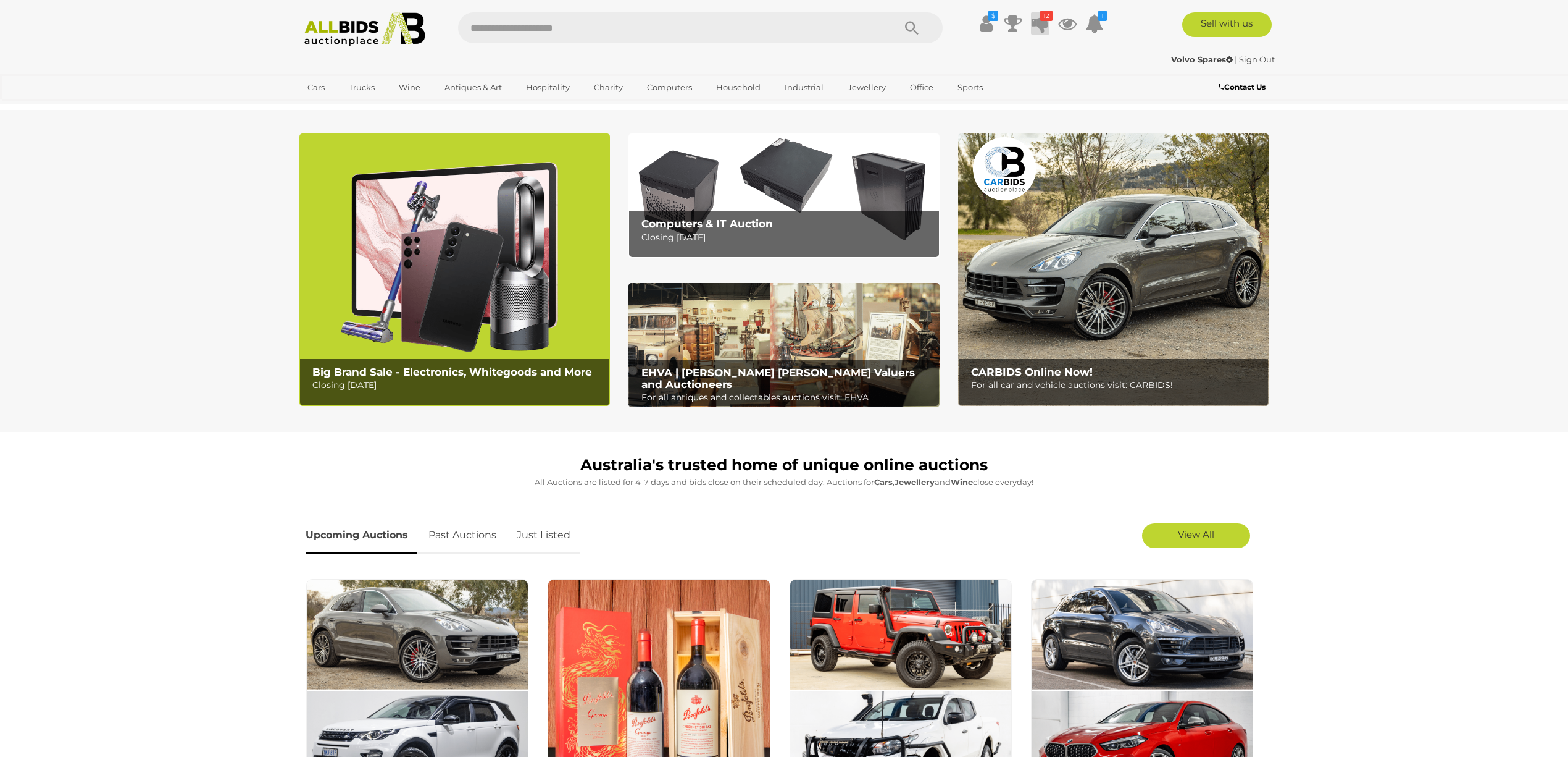
click at [1043, 21] on icon "12" at bounding box center [1046, 16] width 13 height 11
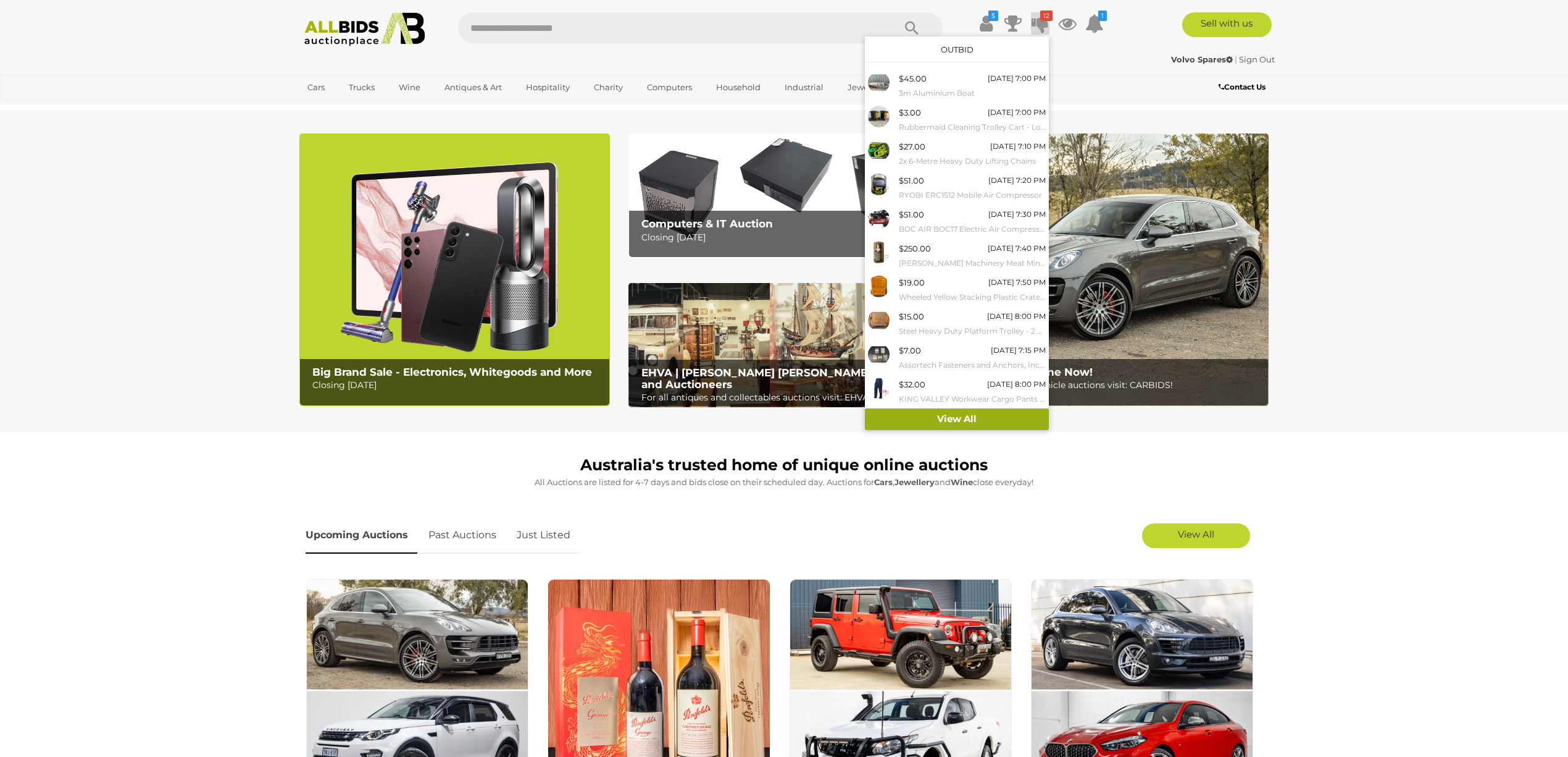
click at [955, 420] on link "View All" at bounding box center [956, 419] width 184 height 22
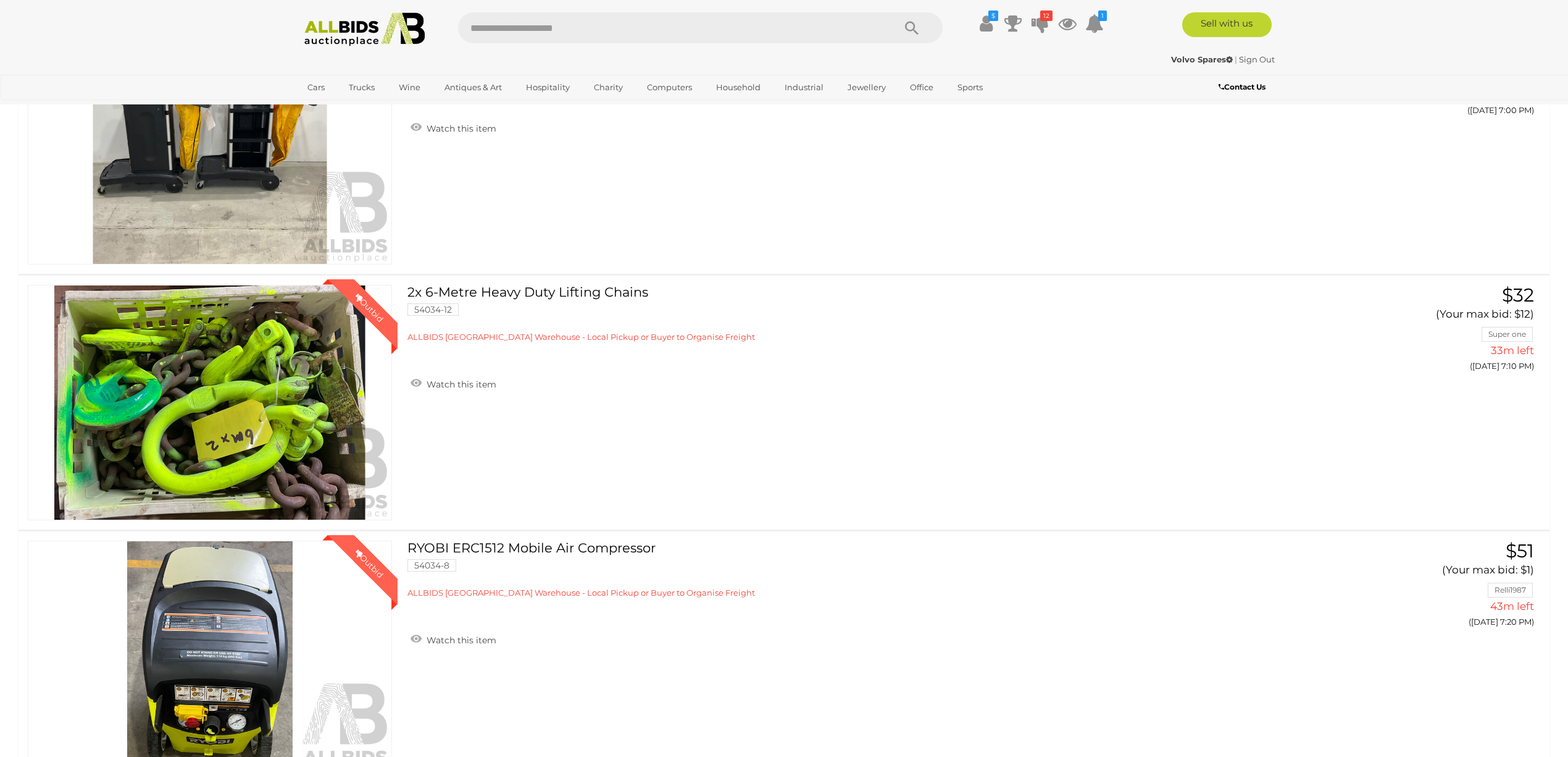
scroll to position [494, 0]
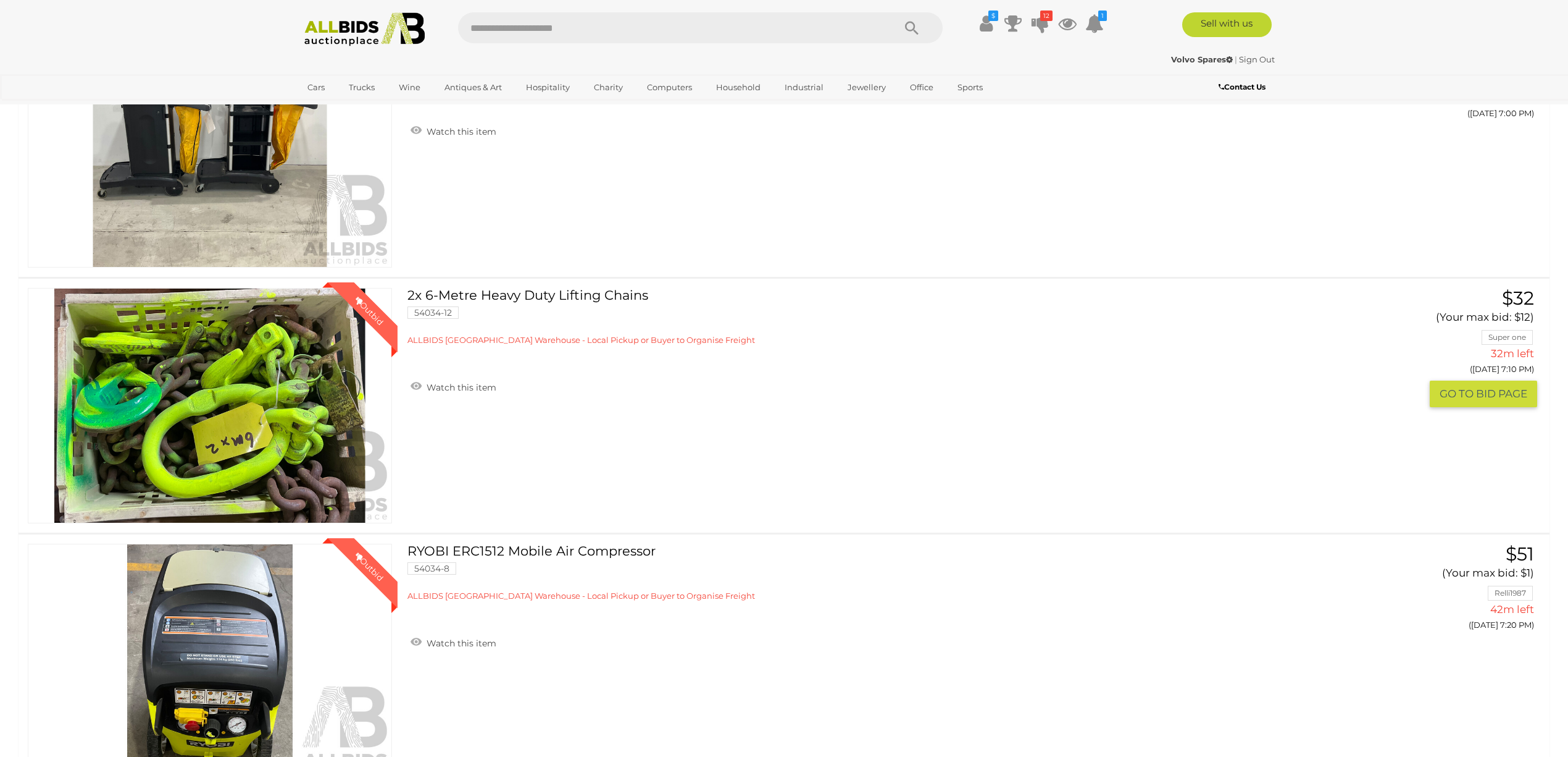
click at [296, 387] on link "Winning Outbid" at bounding box center [210, 405] width 364 height 235
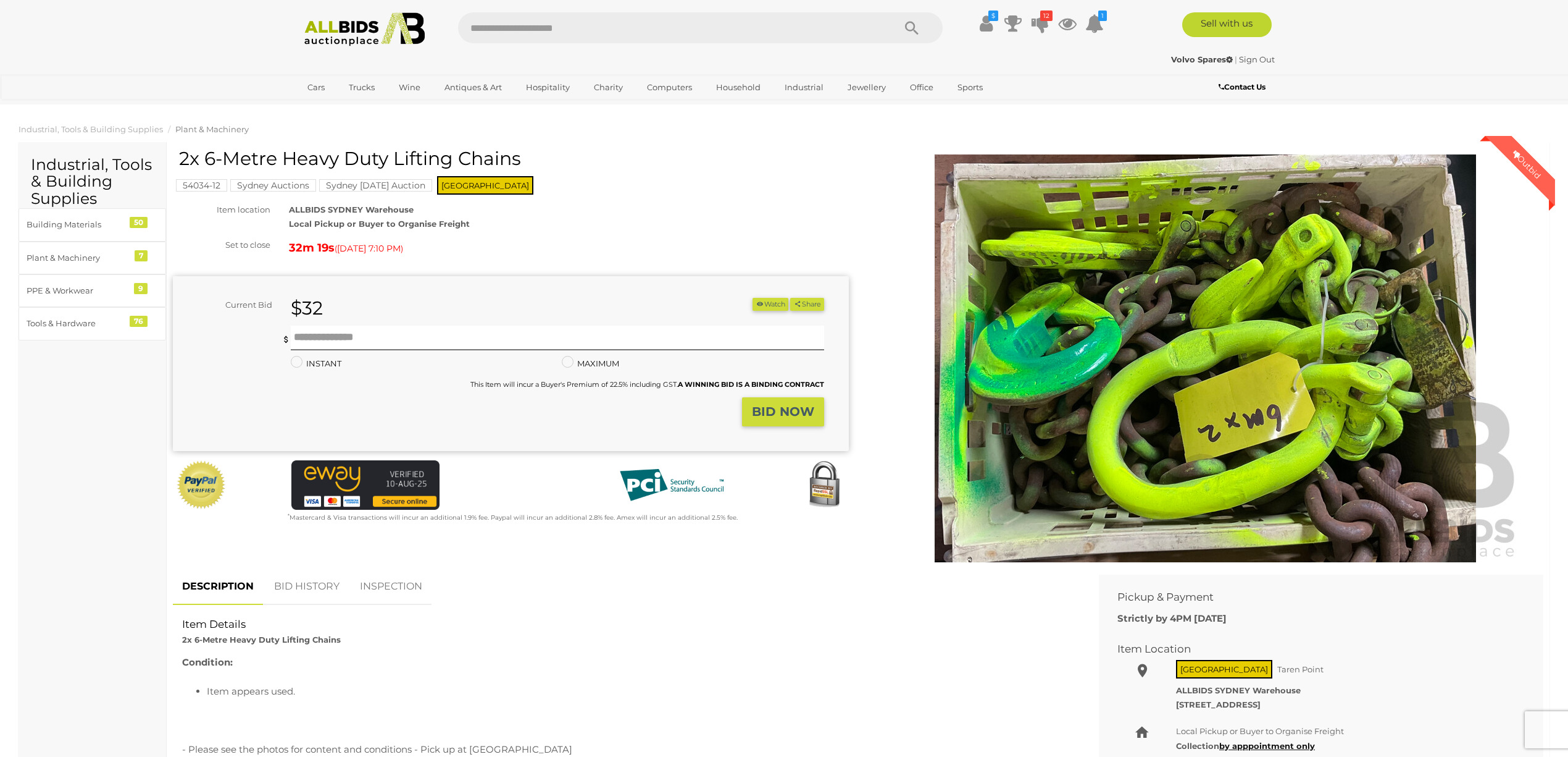
click at [302, 587] on link "BID HISTORY" at bounding box center [306, 586] width 84 height 36
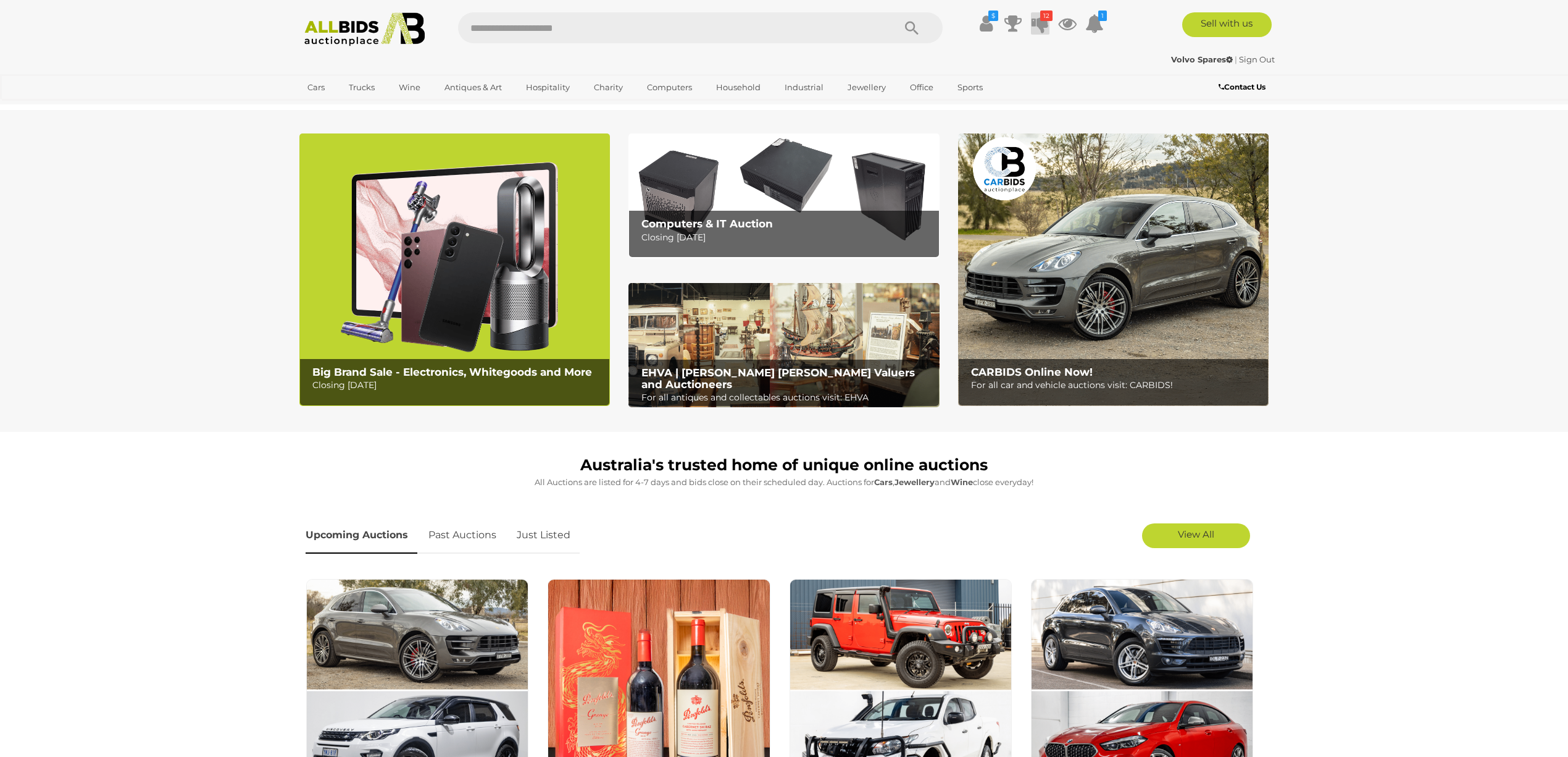
click at [1042, 23] on icon at bounding box center [1040, 23] width 17 height 23
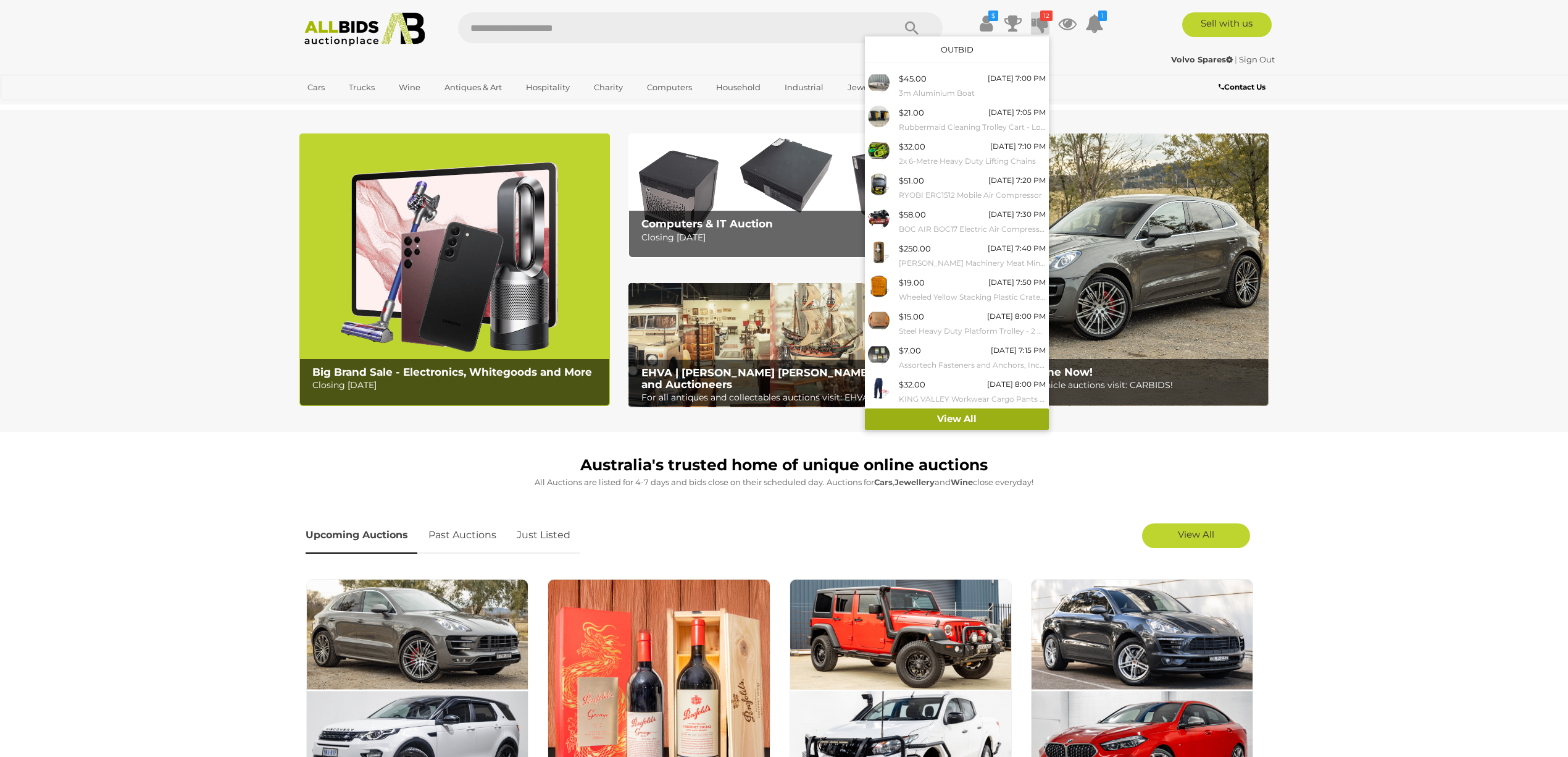
click at [945, 415] on link "View All" at bounding box center [956, 419] width 184 height 22
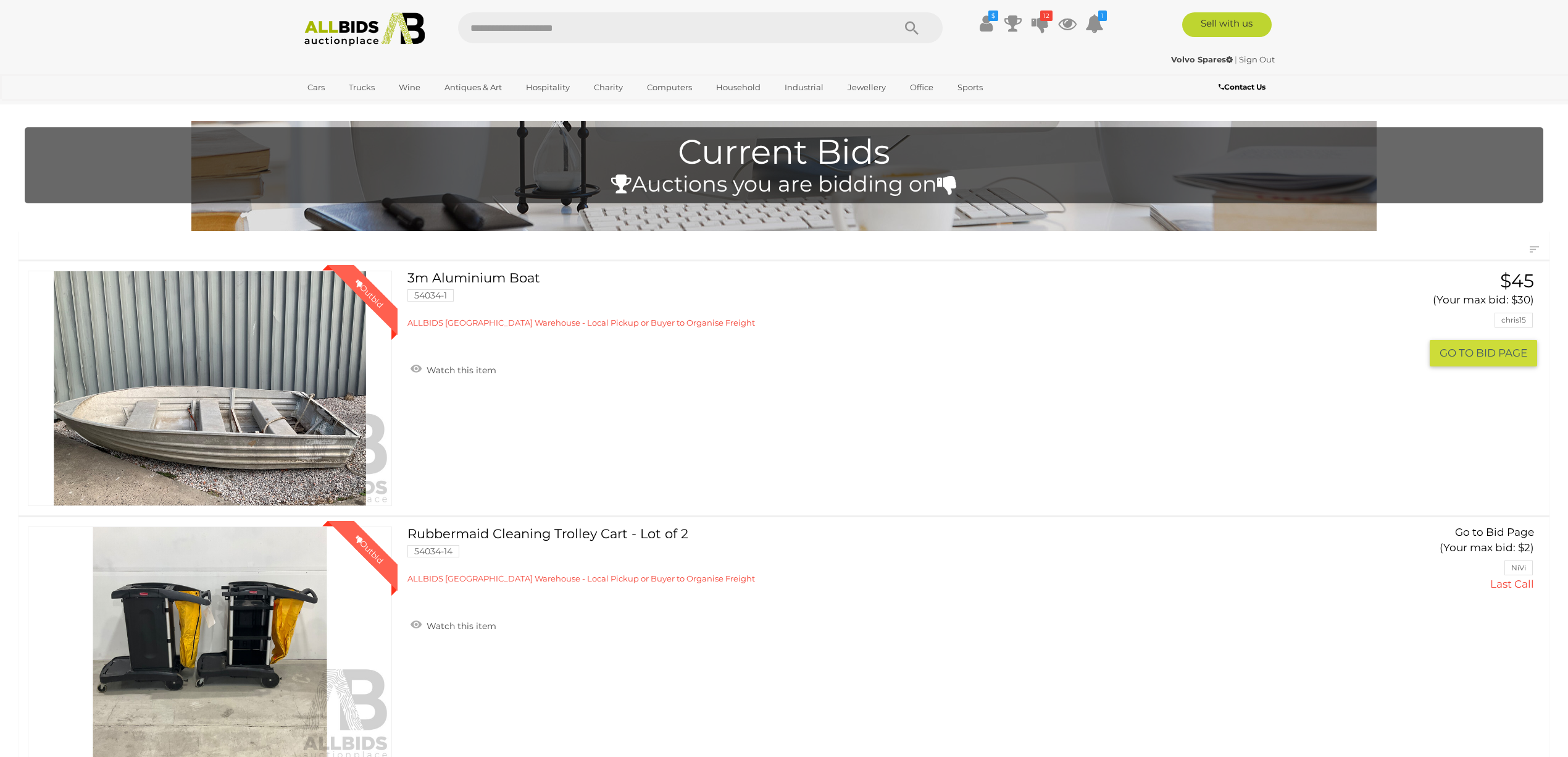
click at [119, 396] on img at bounding box center [210, 388] width 363 height 234
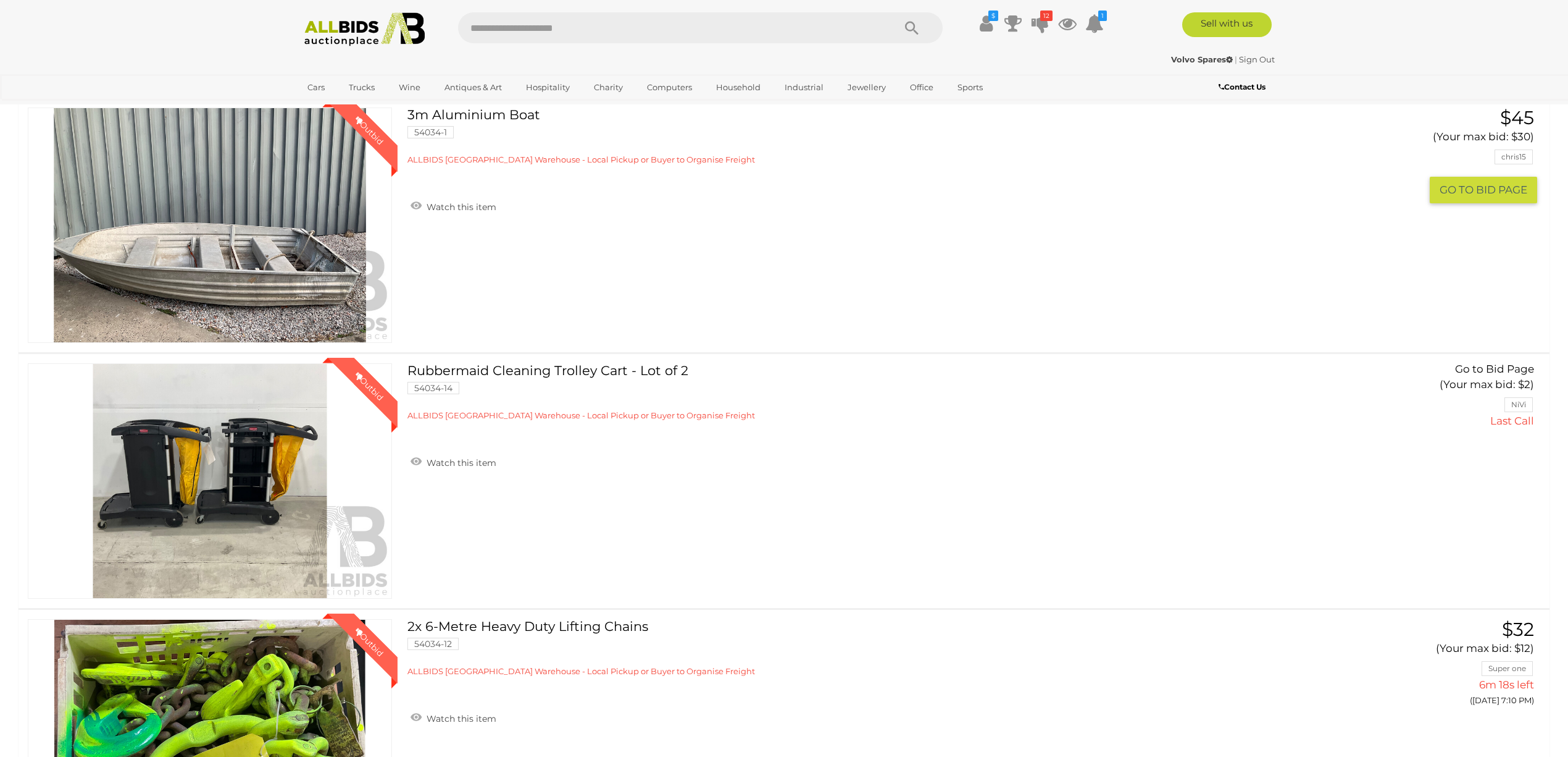
scroll to position [165, 0]
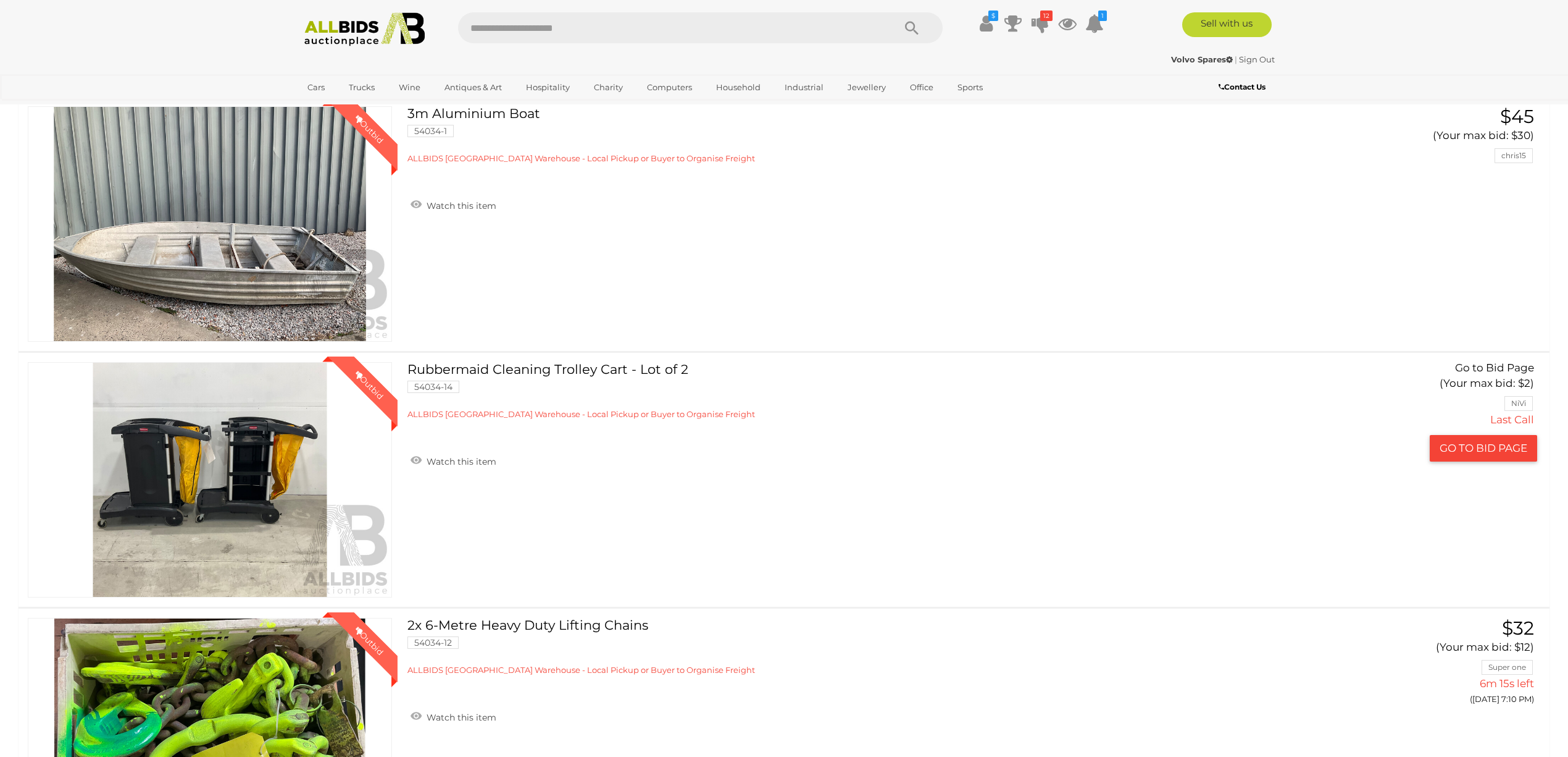
click at [210, 418] on link "Winning Outbid" at bounding box center [210, 479] width 364 height 235
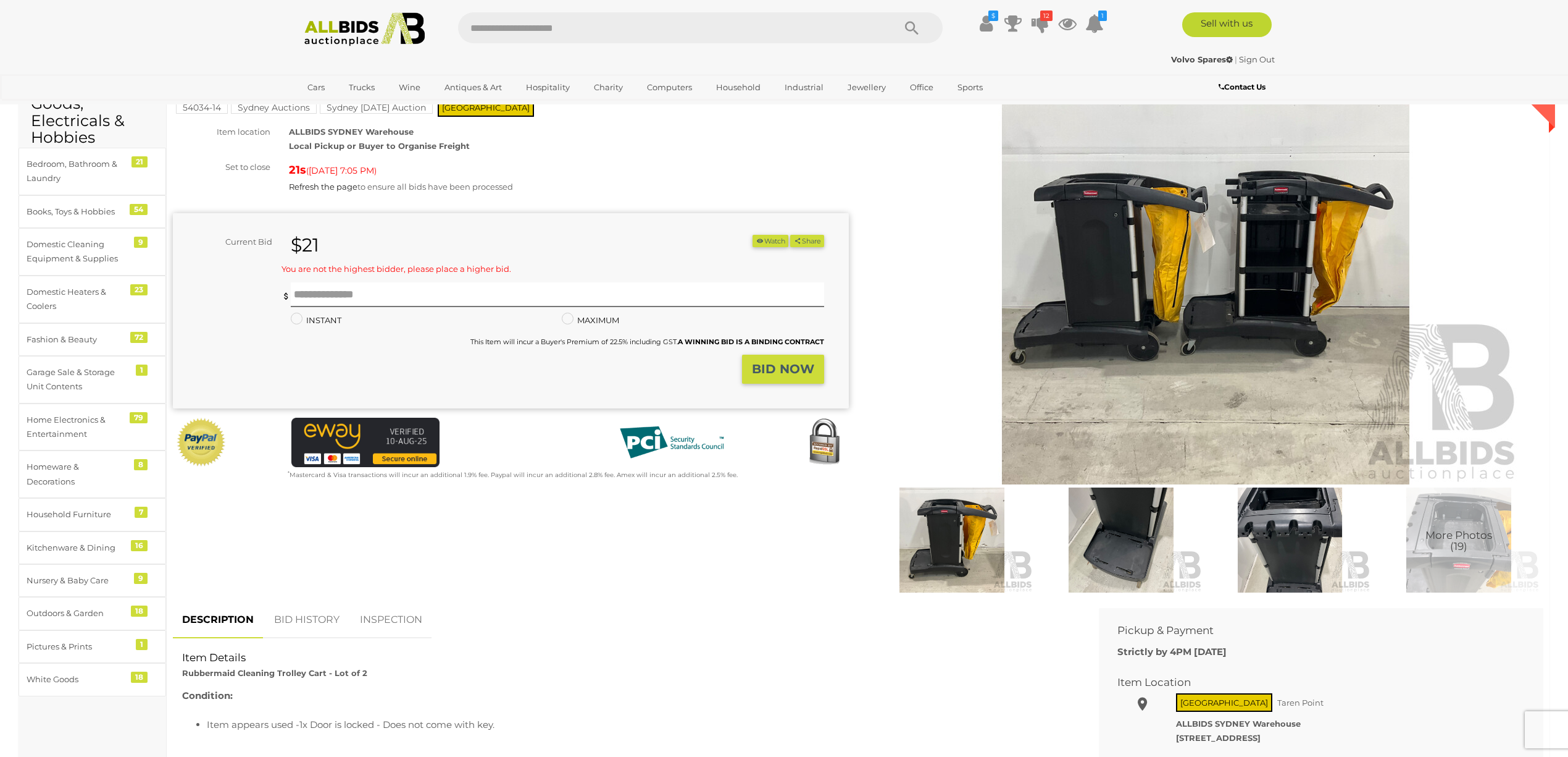
scroll to position [82, 0]
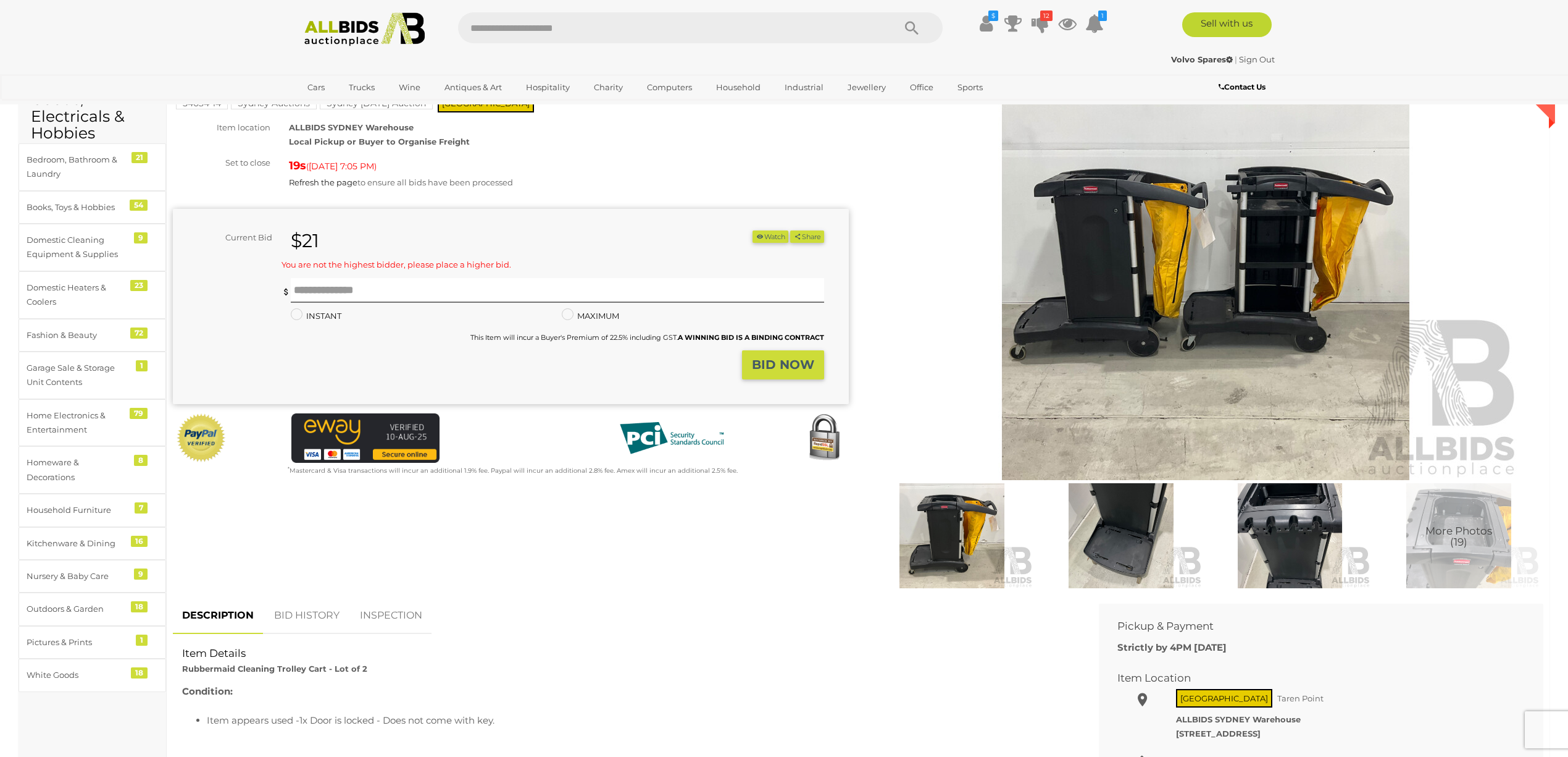
click at [311, 610] on link "BID HISTORY" at bounding box center [306, 615] width 84 height 36
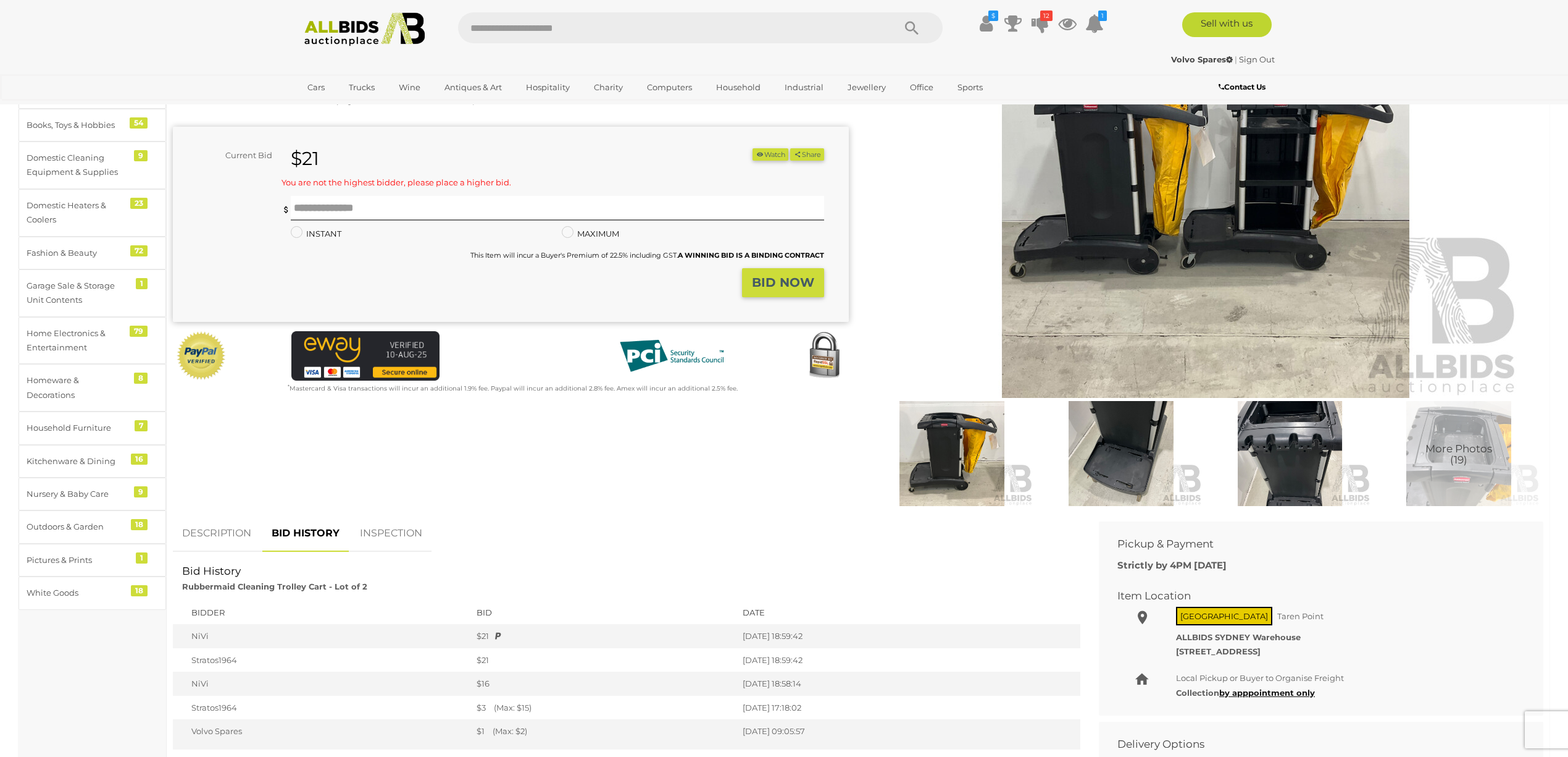
scroll to position [0, 0]
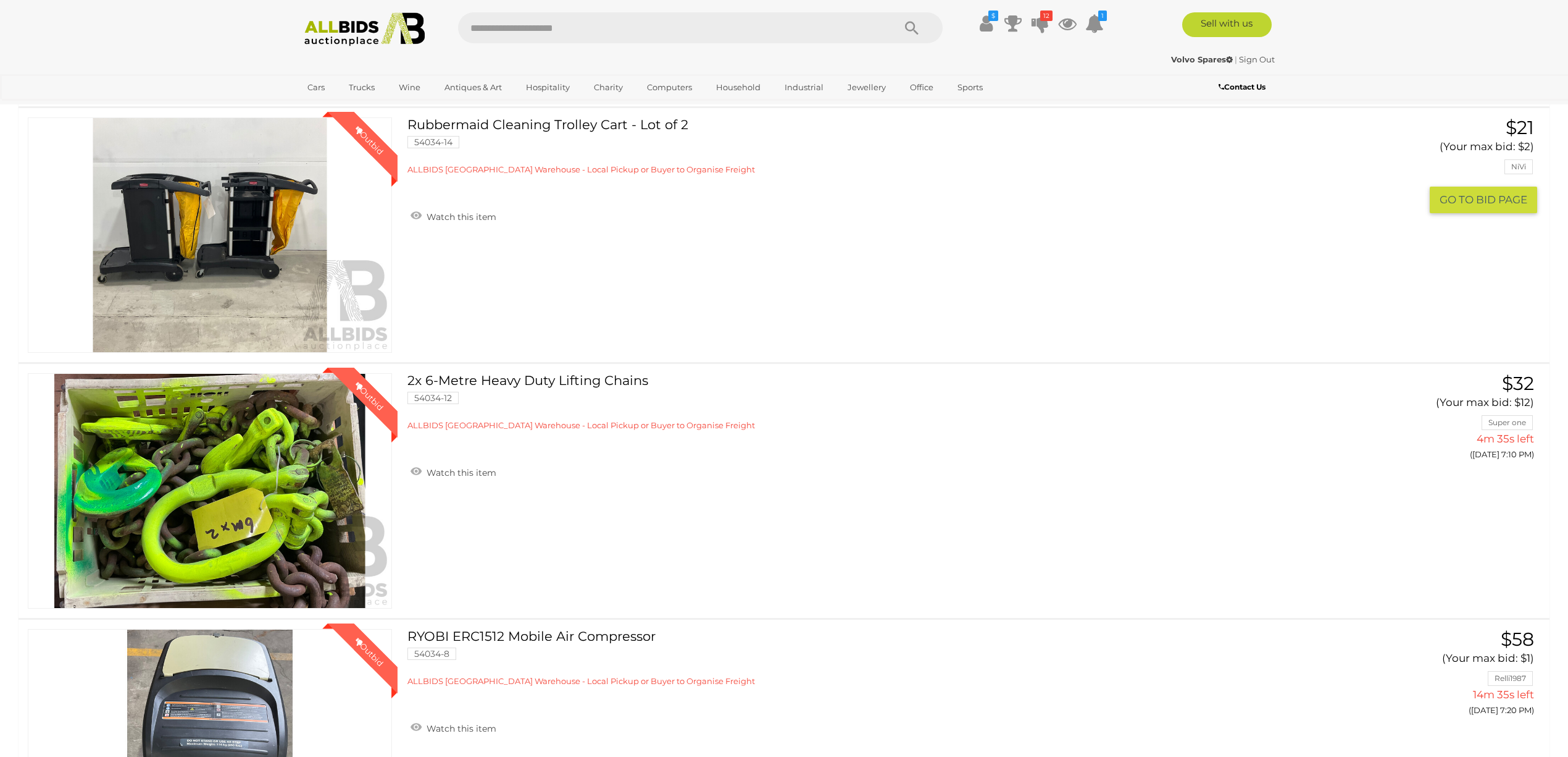
scroll to position [414, 0]
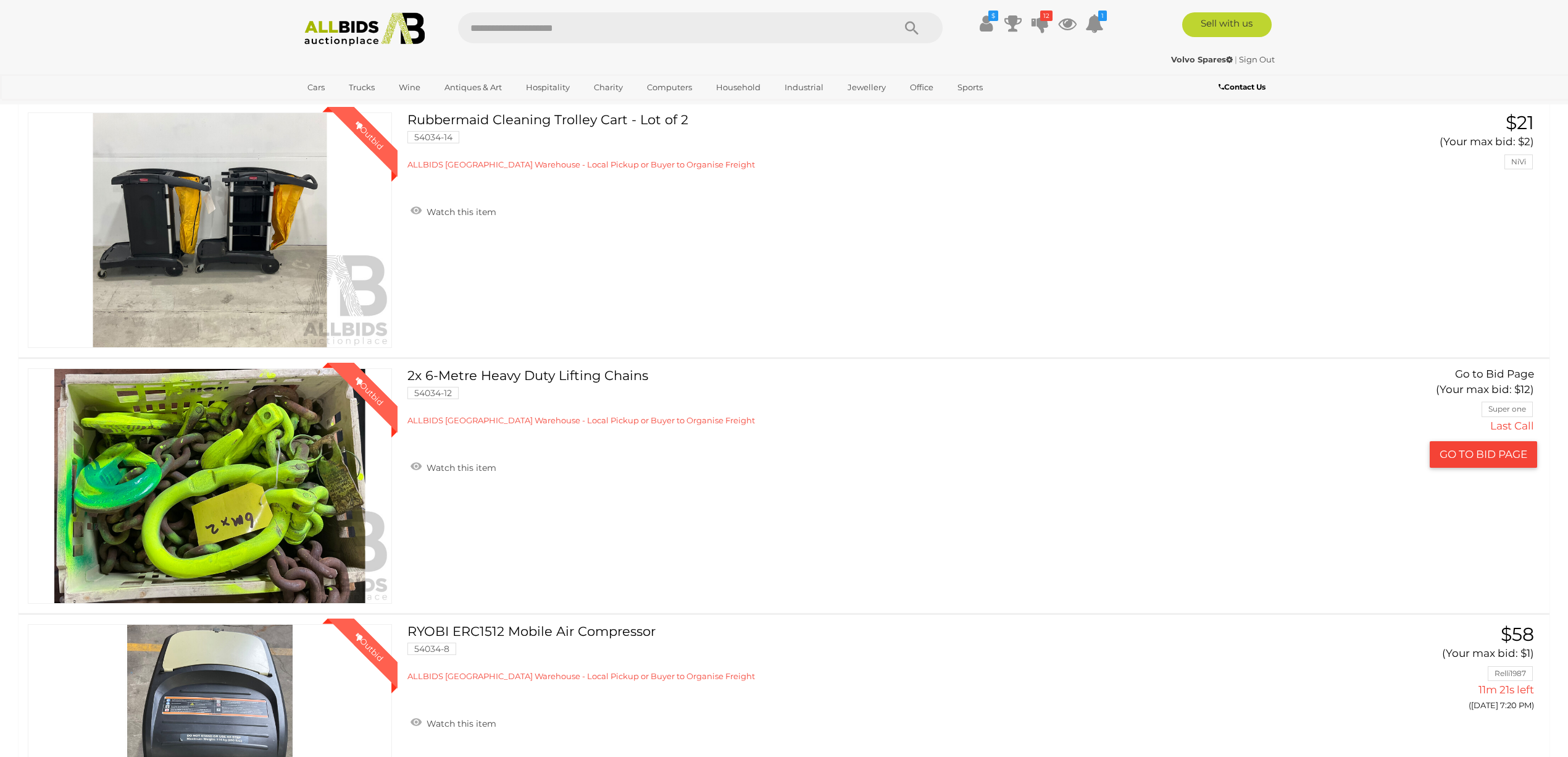
click at [240, 479] on img at bounding box center [210, 486] width 363 height 234
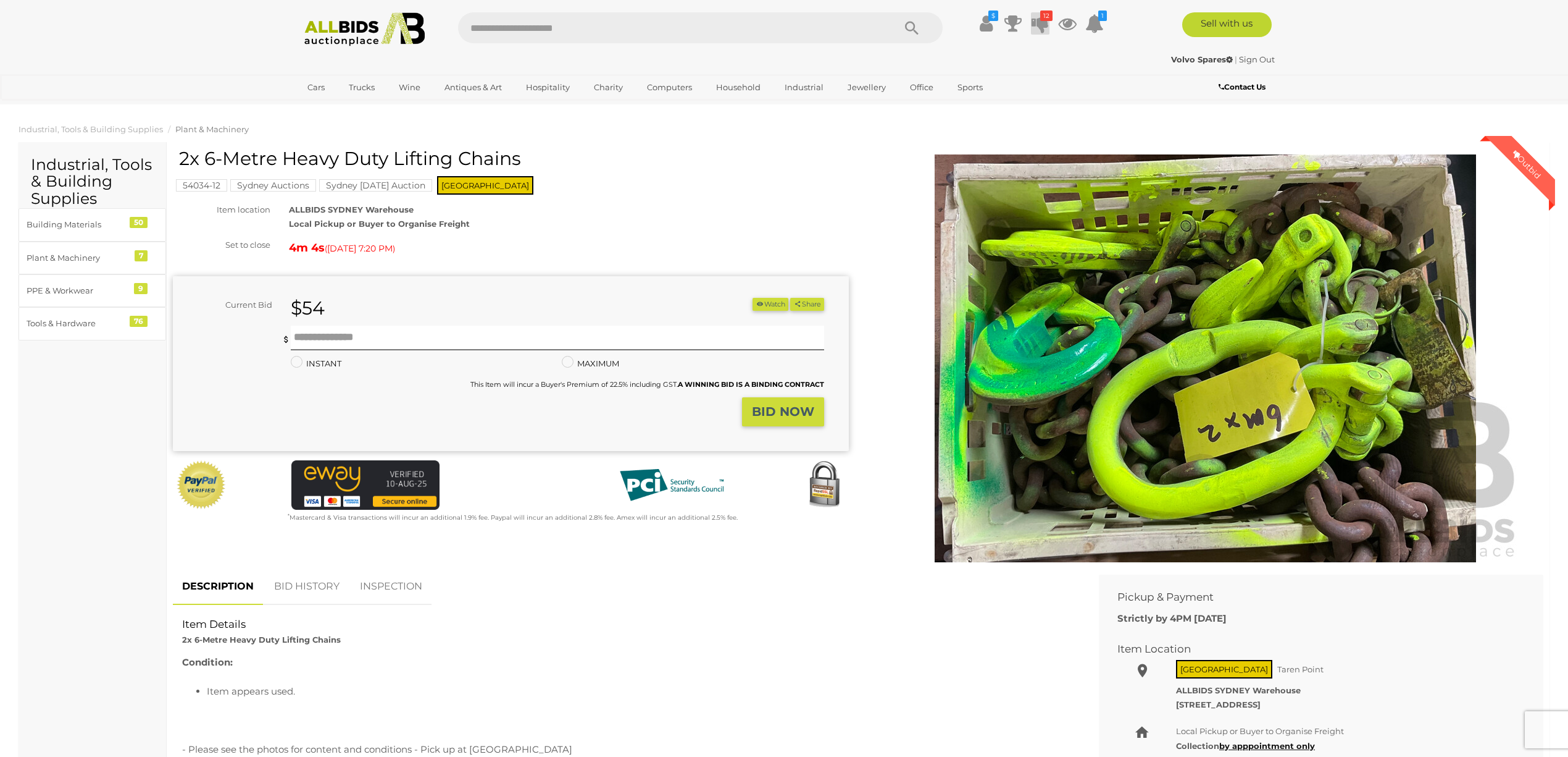
click at [1037, 21] on icon at bounding box center [1040, 23] width 17 height 23
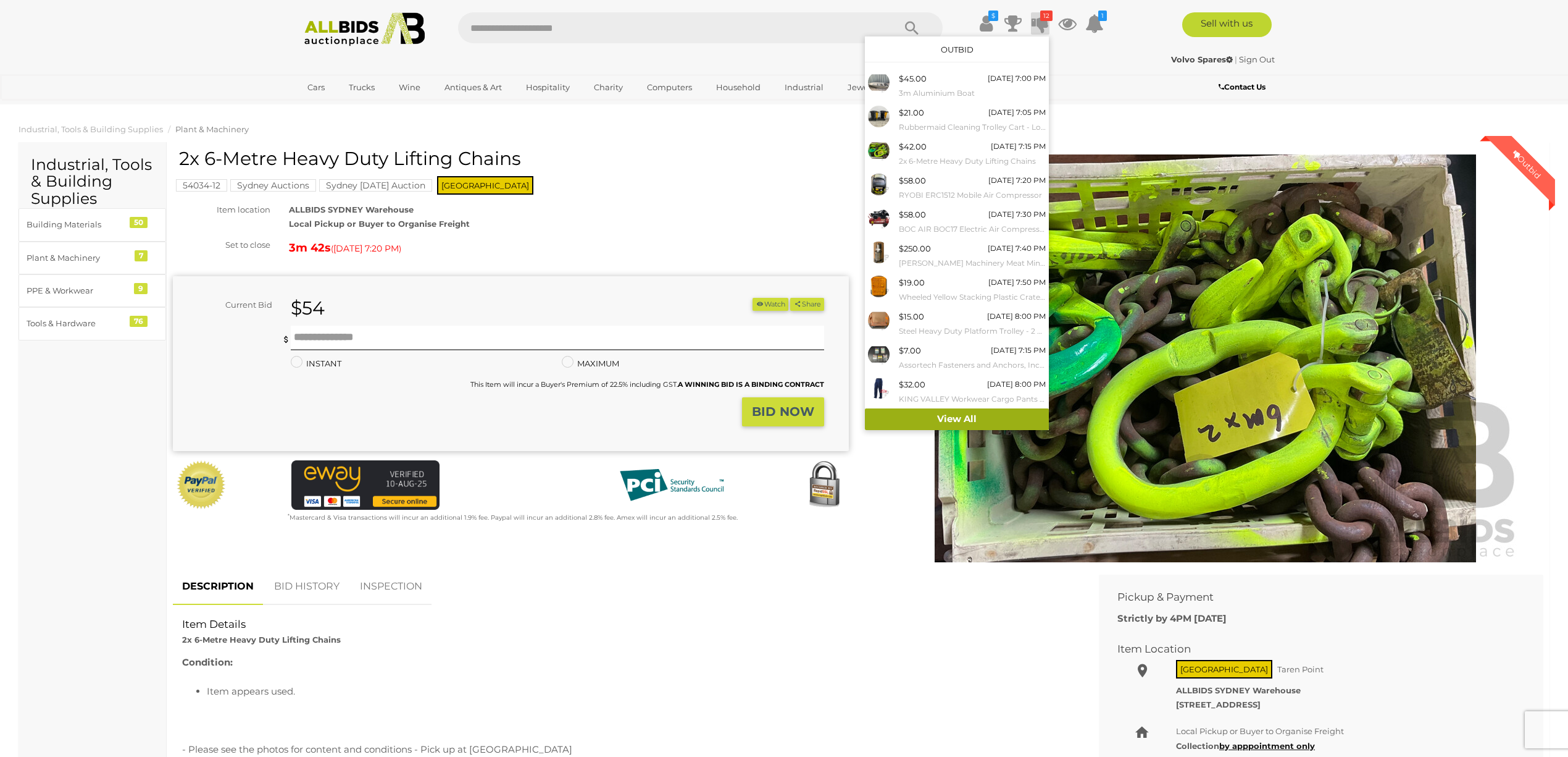
click at [964, 419] on link "View All" at bounding box center [956, 419] width 184 height 22
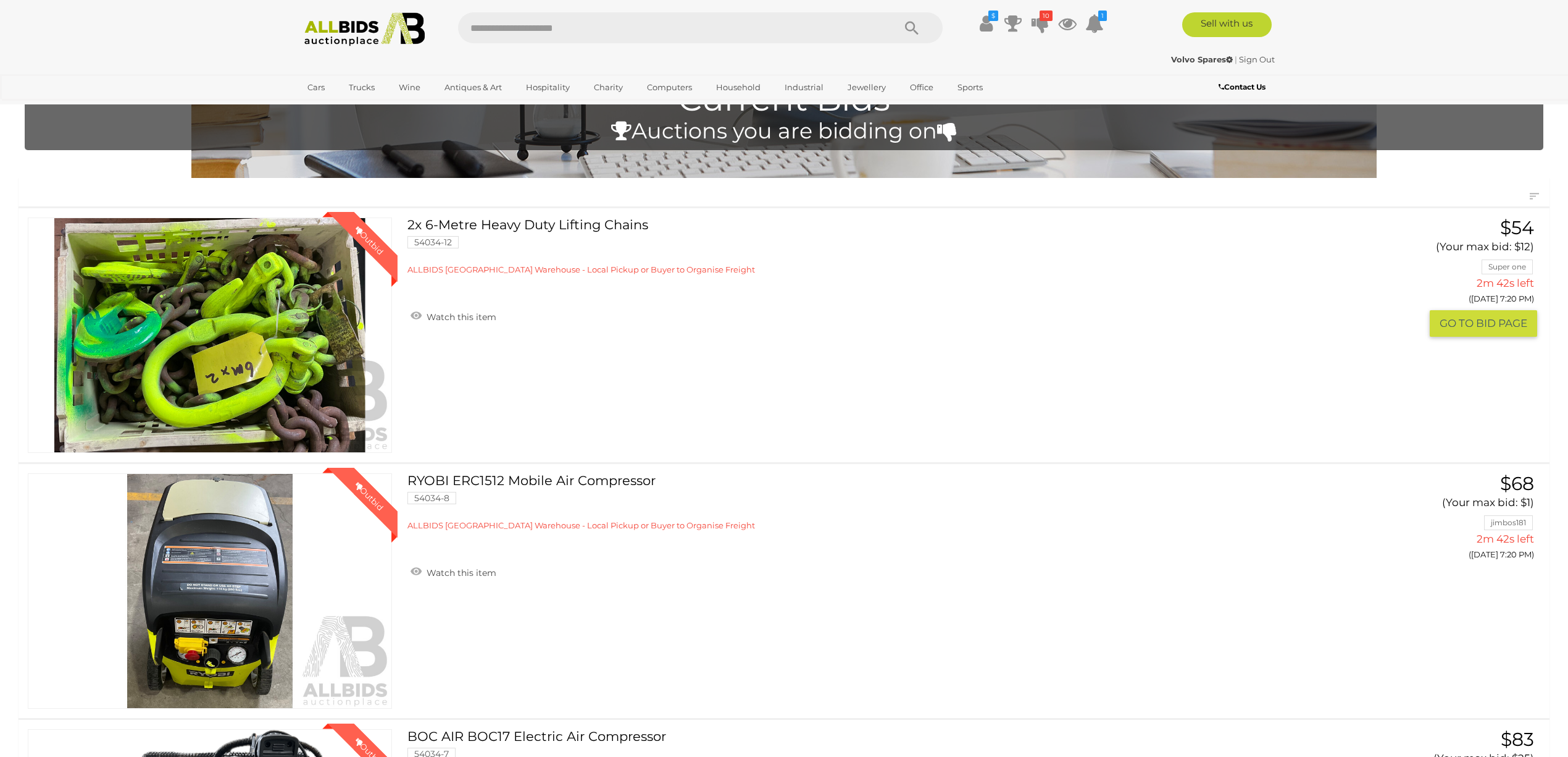
scroll to position [82, 0]
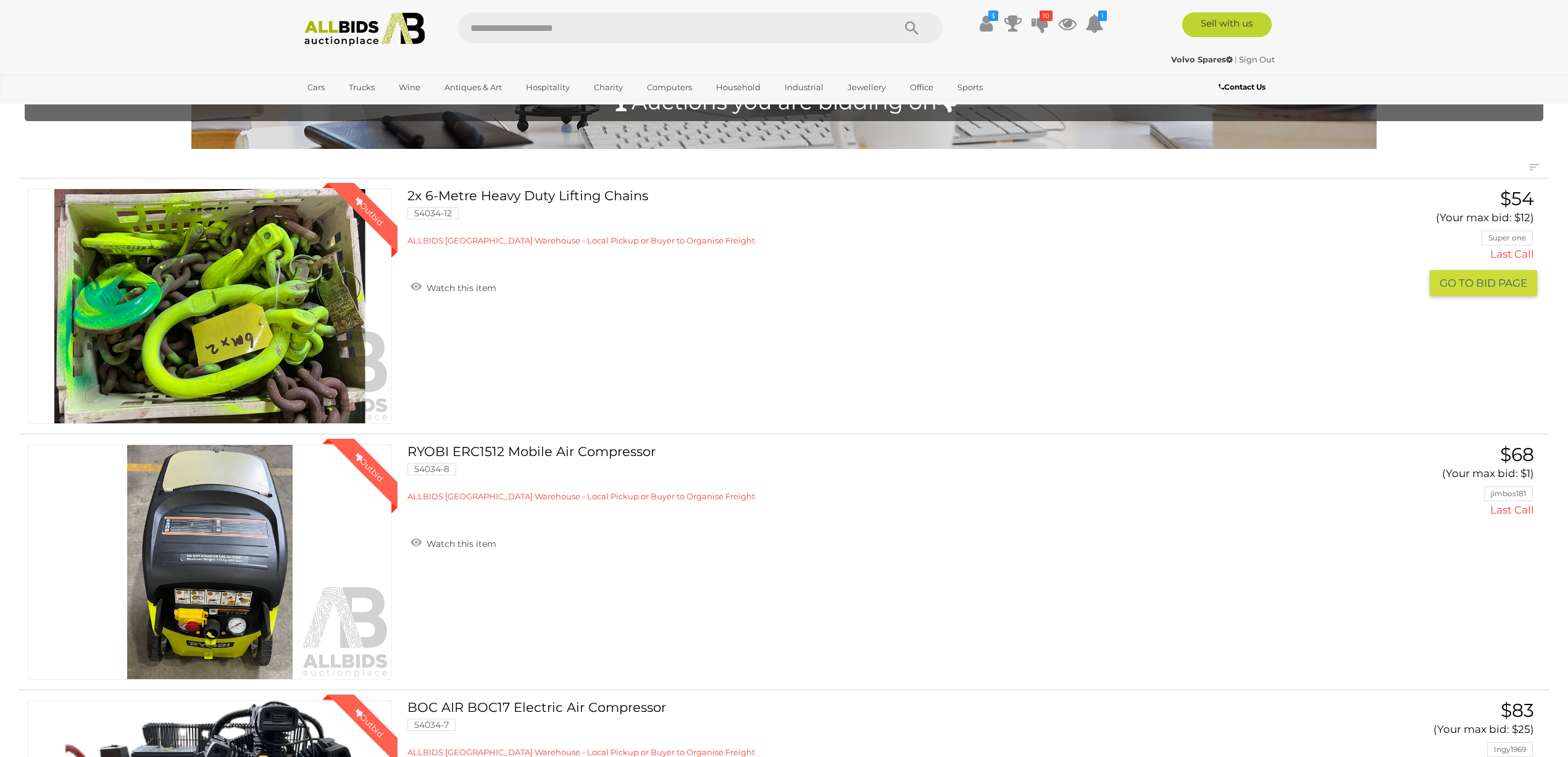
click at [219, 311] on img at bounding box center [210, 306] width 363 height 234
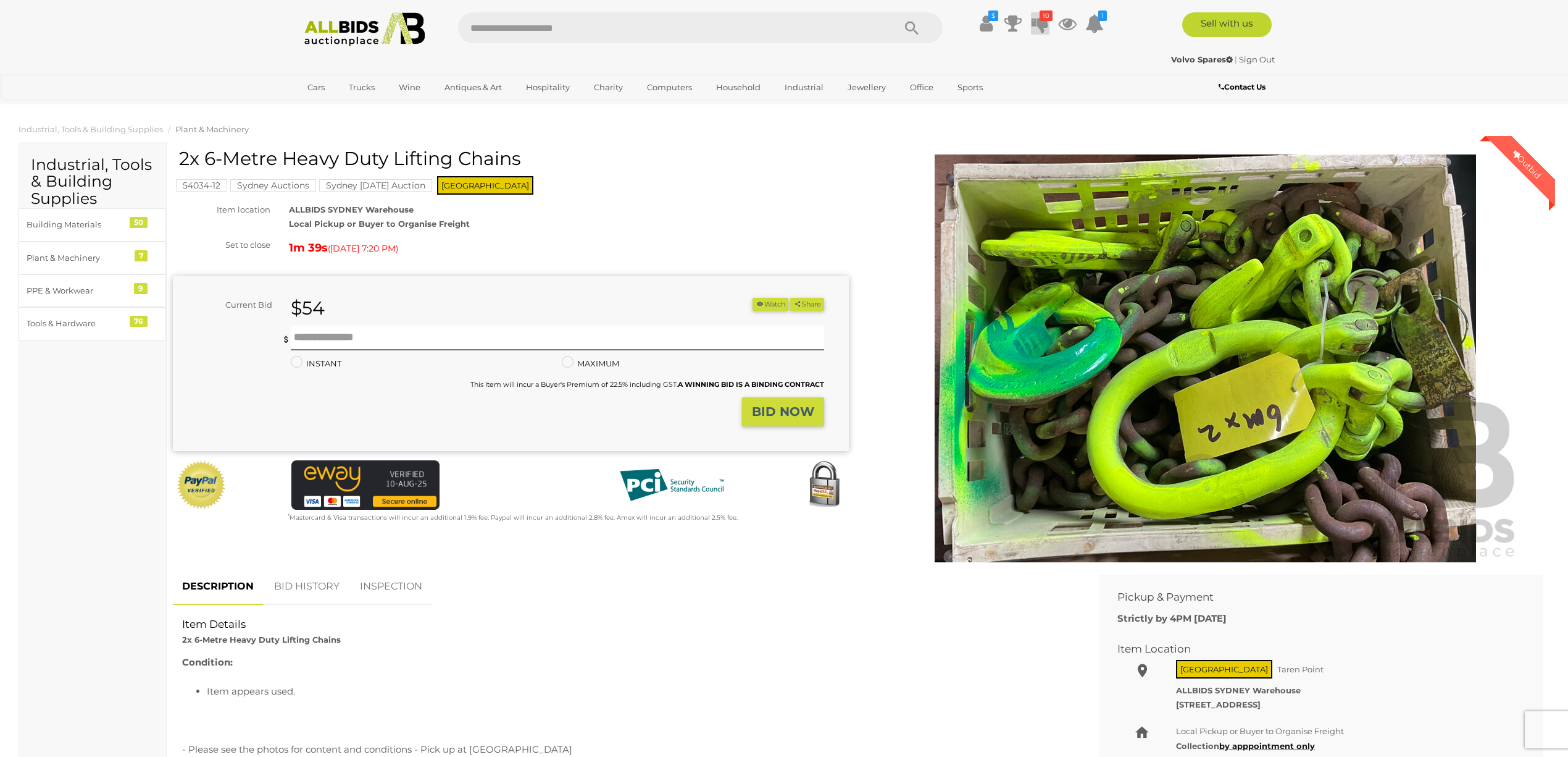
click at [1047, 23] on icon at bounding box center [1040, 23] width 17 height 23
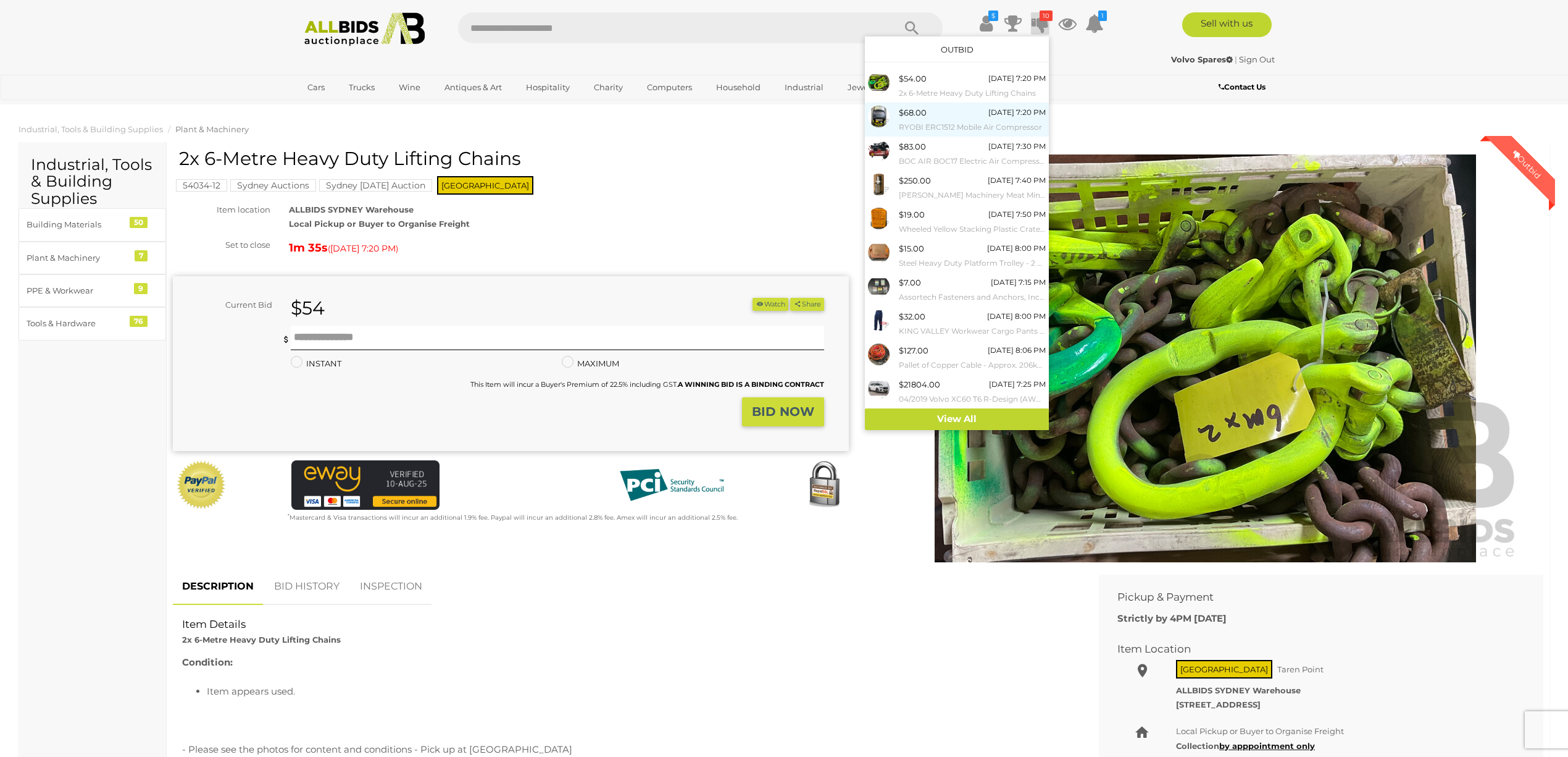
click at [903, 116] on div "$68.00" at bounding box center [912, 113] width 28 height 14
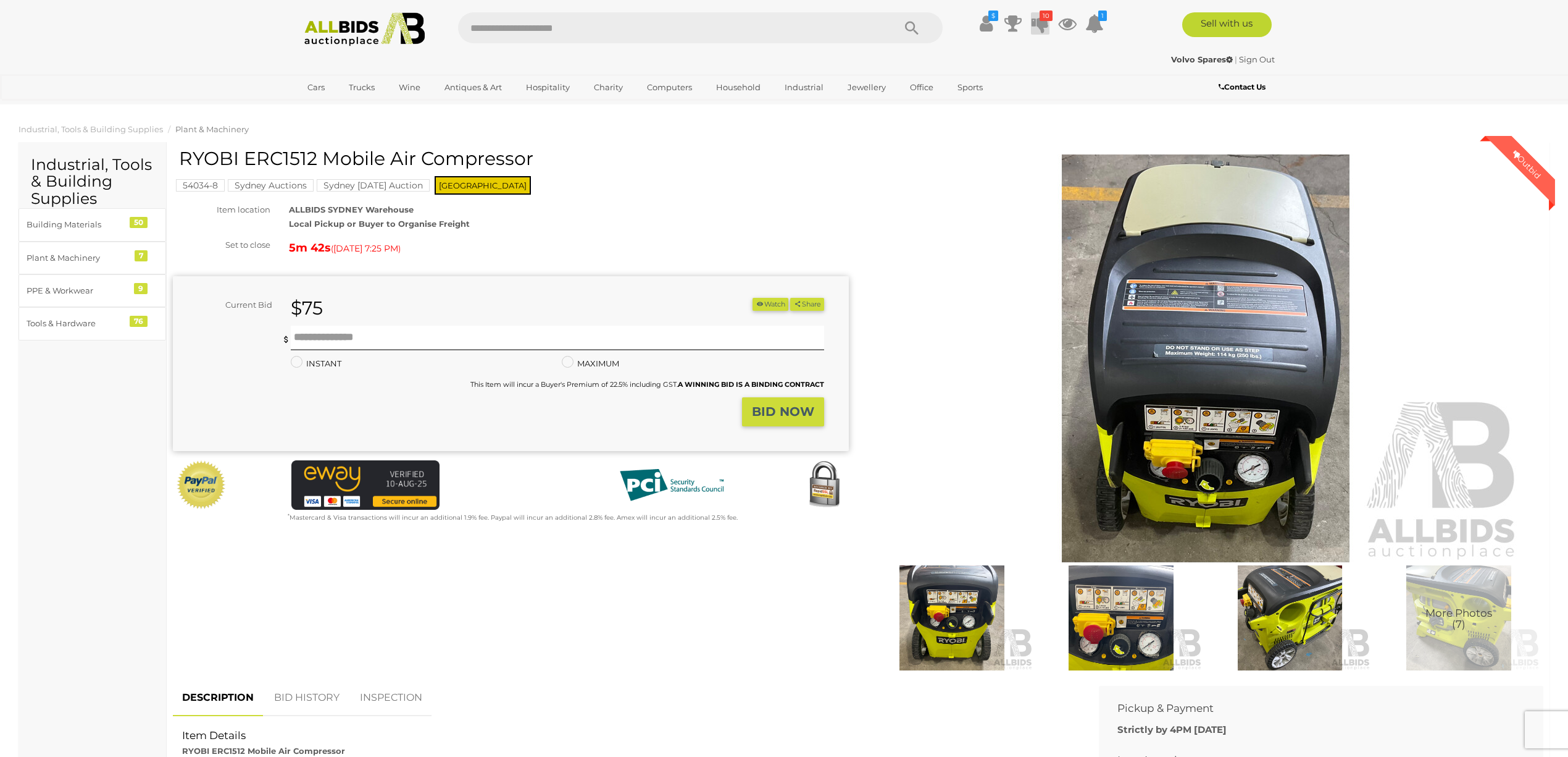
click at [1033, 19] on icon at bounding box center [1040, 23] width 17 height 23
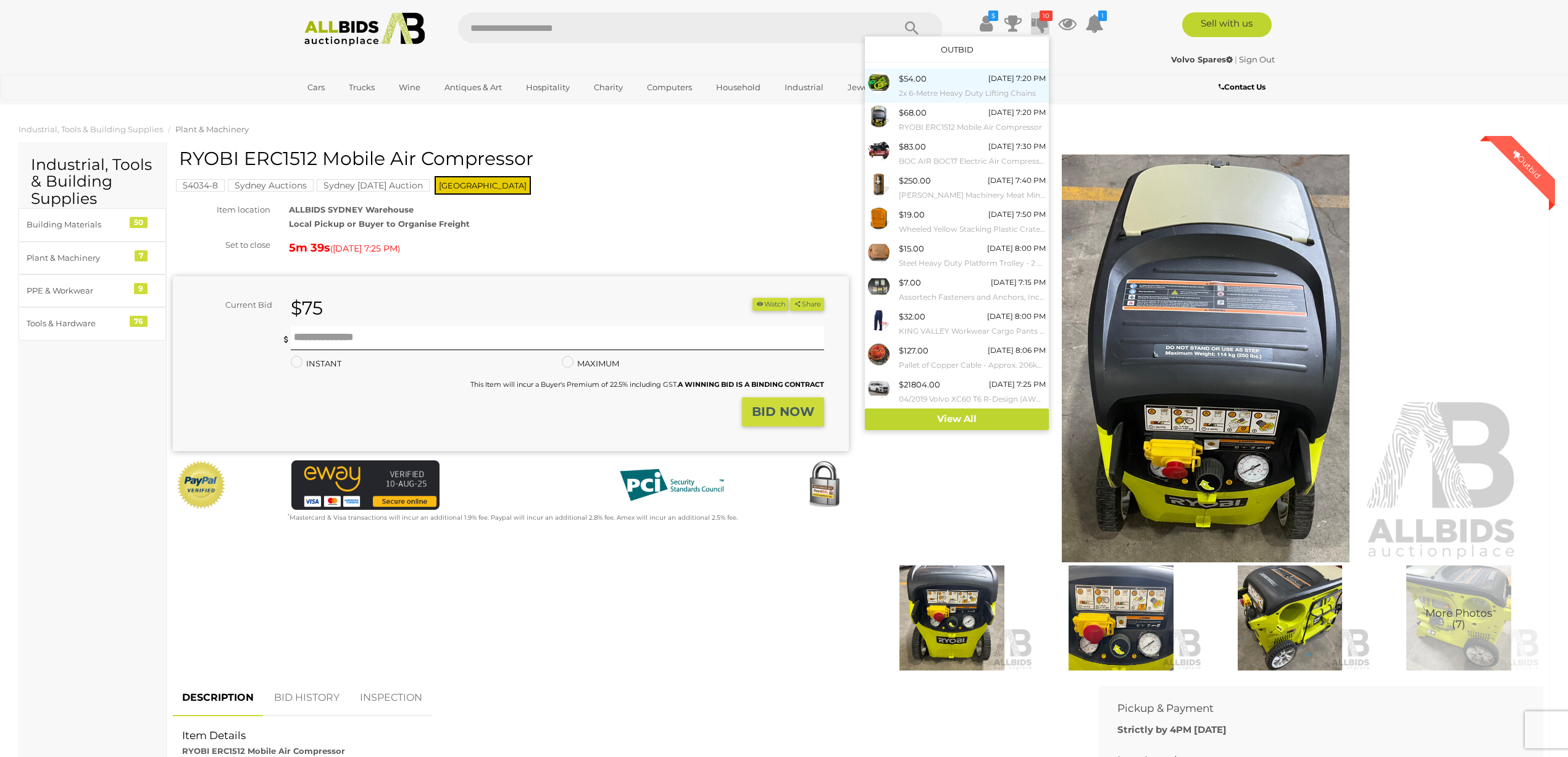
click at [912, 82] on div "$54.00" at bounding box center [912, 79] width 28 height 14
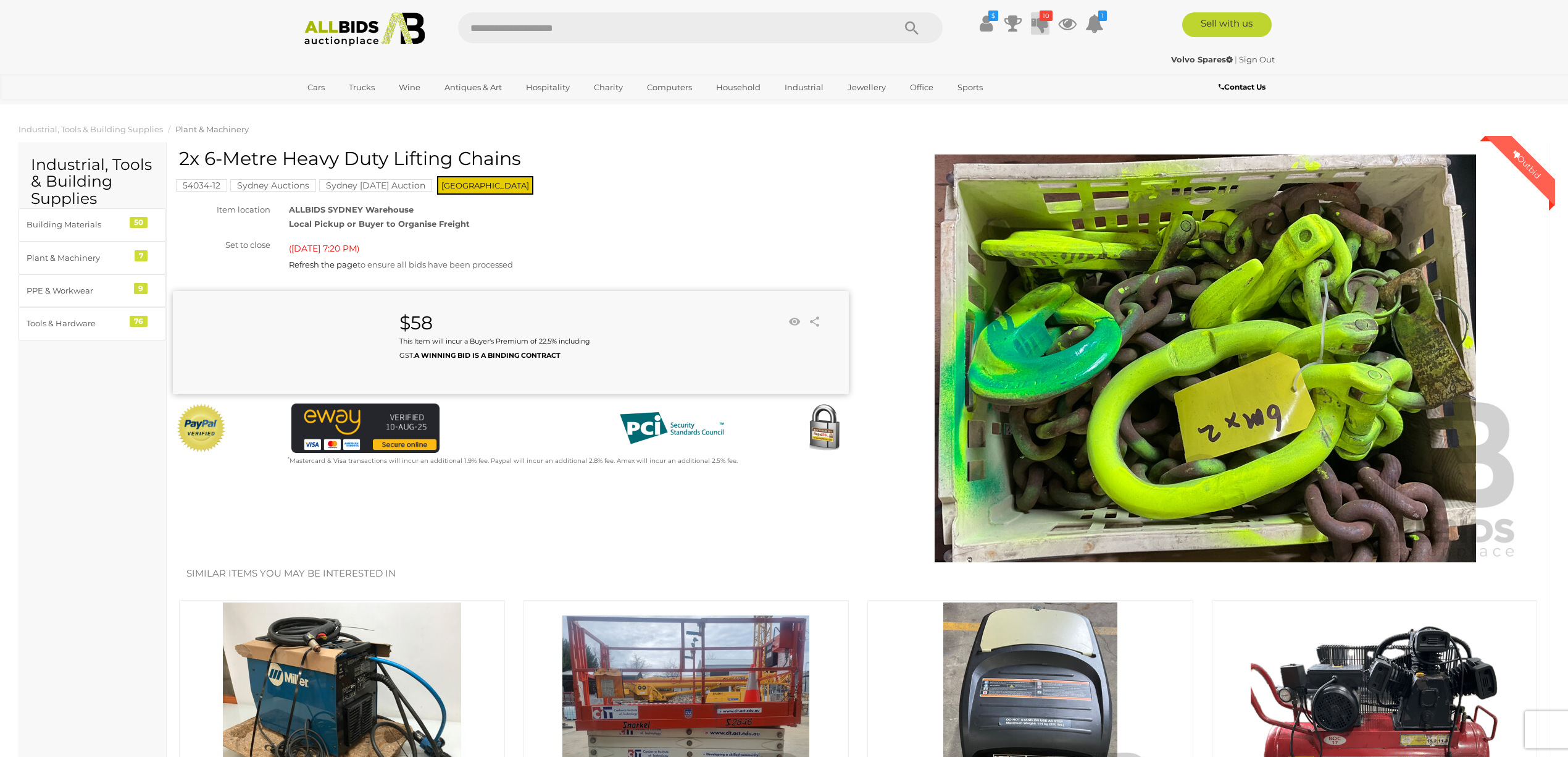
click at [1041, 18] on icon "10" at bounding box center [1045, 16] width 13 height 11
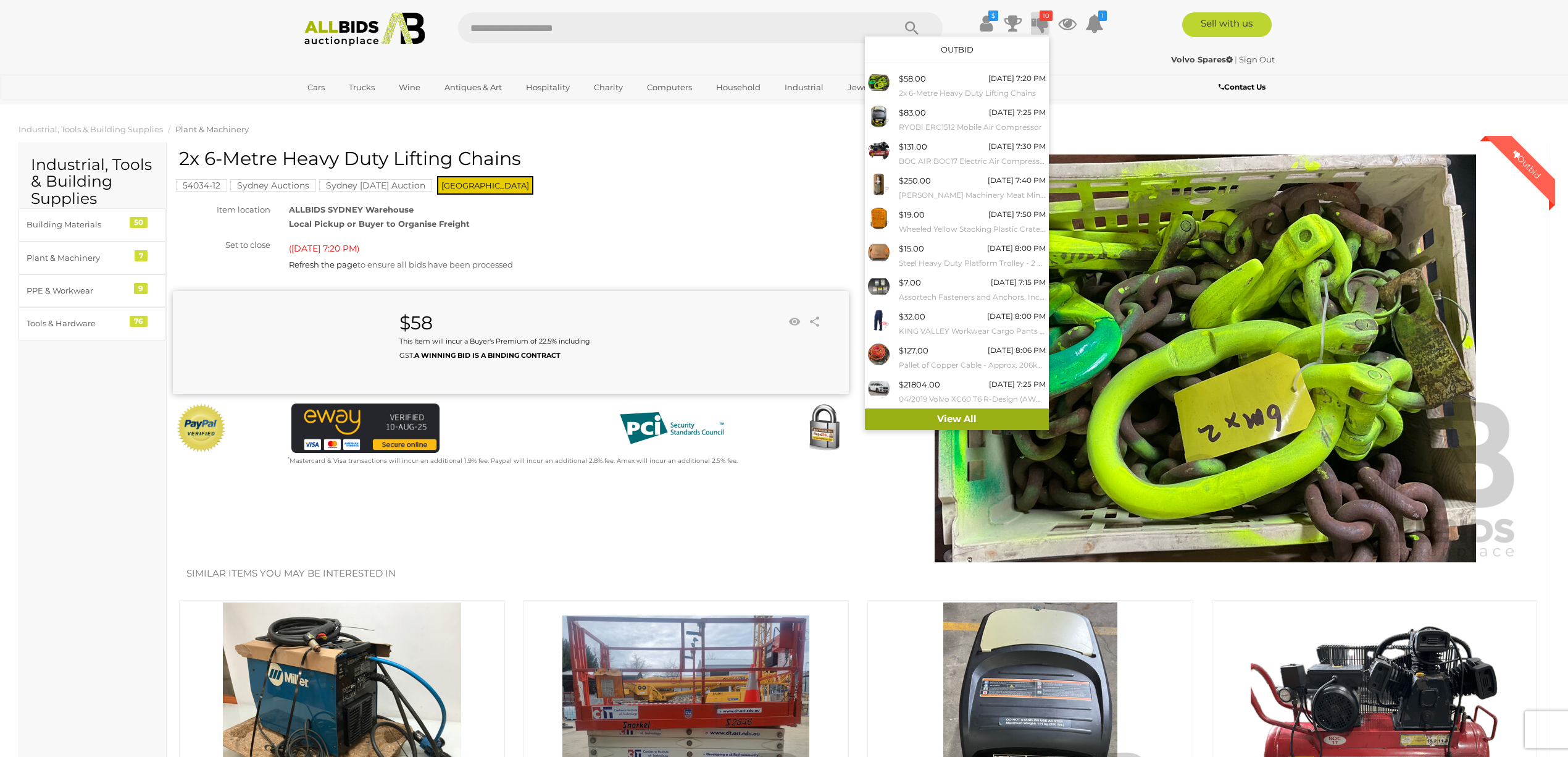
click at [942, 419] on link "View All" at bounding box center [956, 419] width 184 height 22
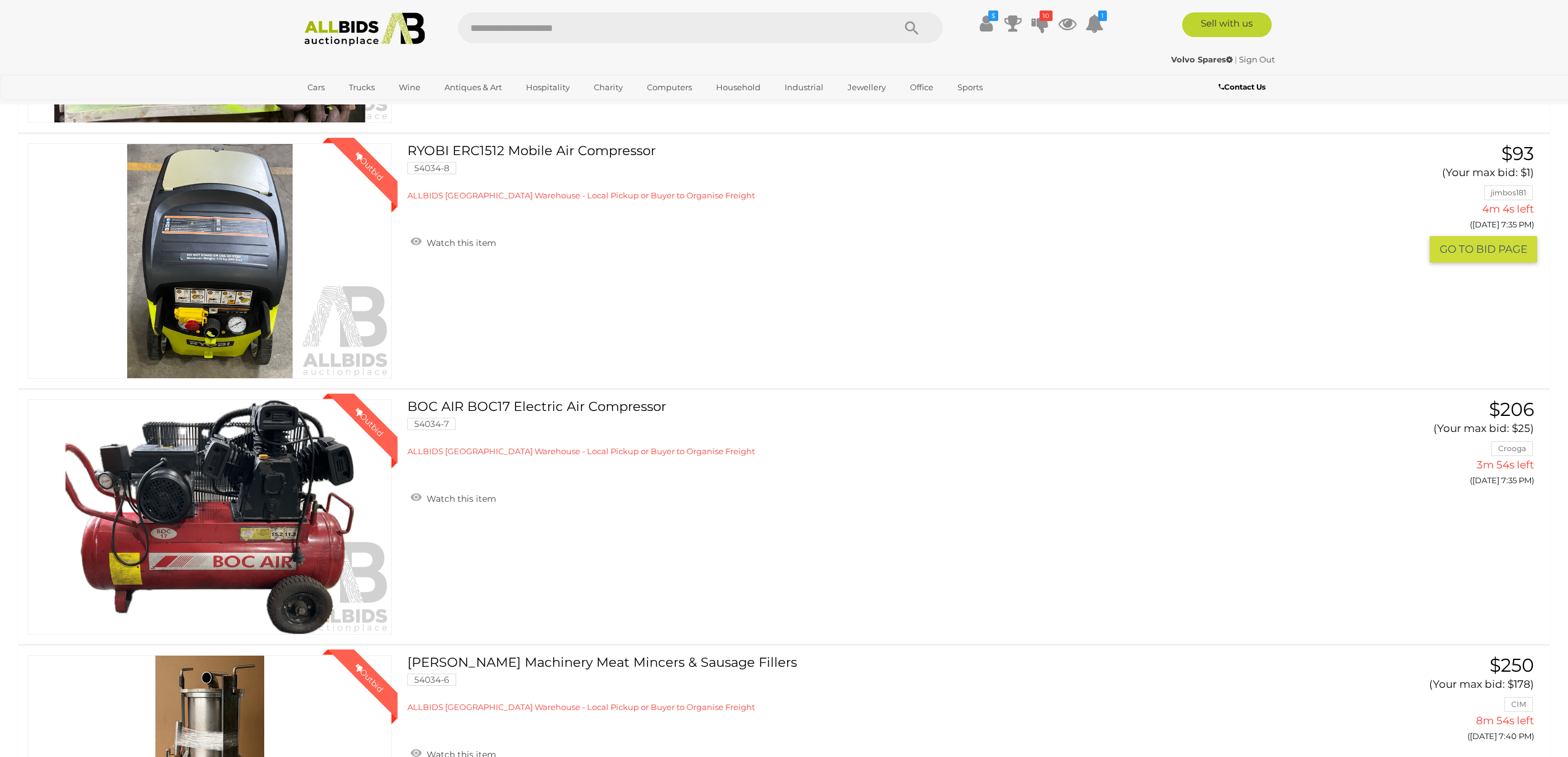
scroll to position [411, 0]
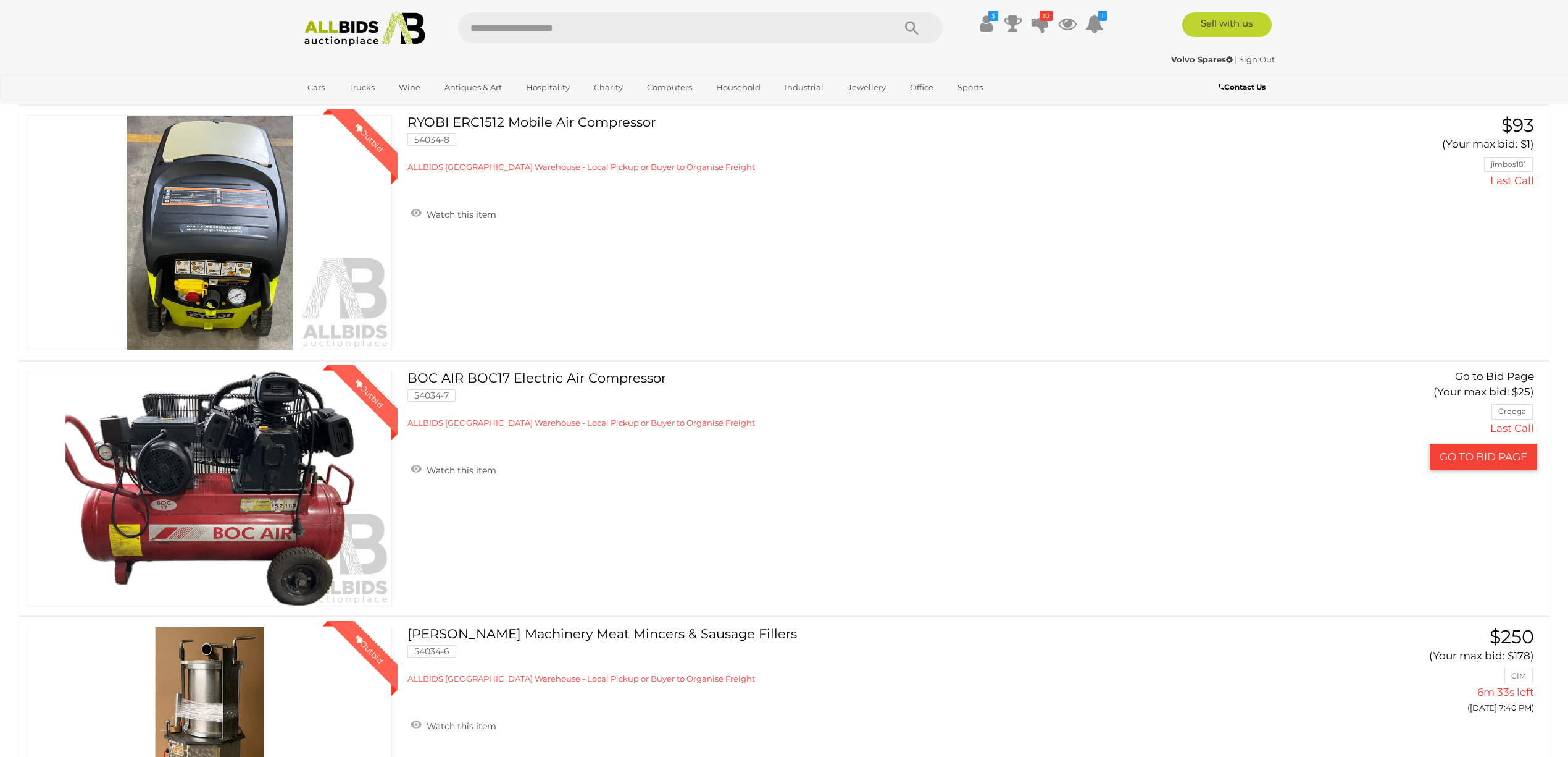
click at [255, 438] on link "Winning Outbid" at bounding box center [210, 488] width 364 height 235
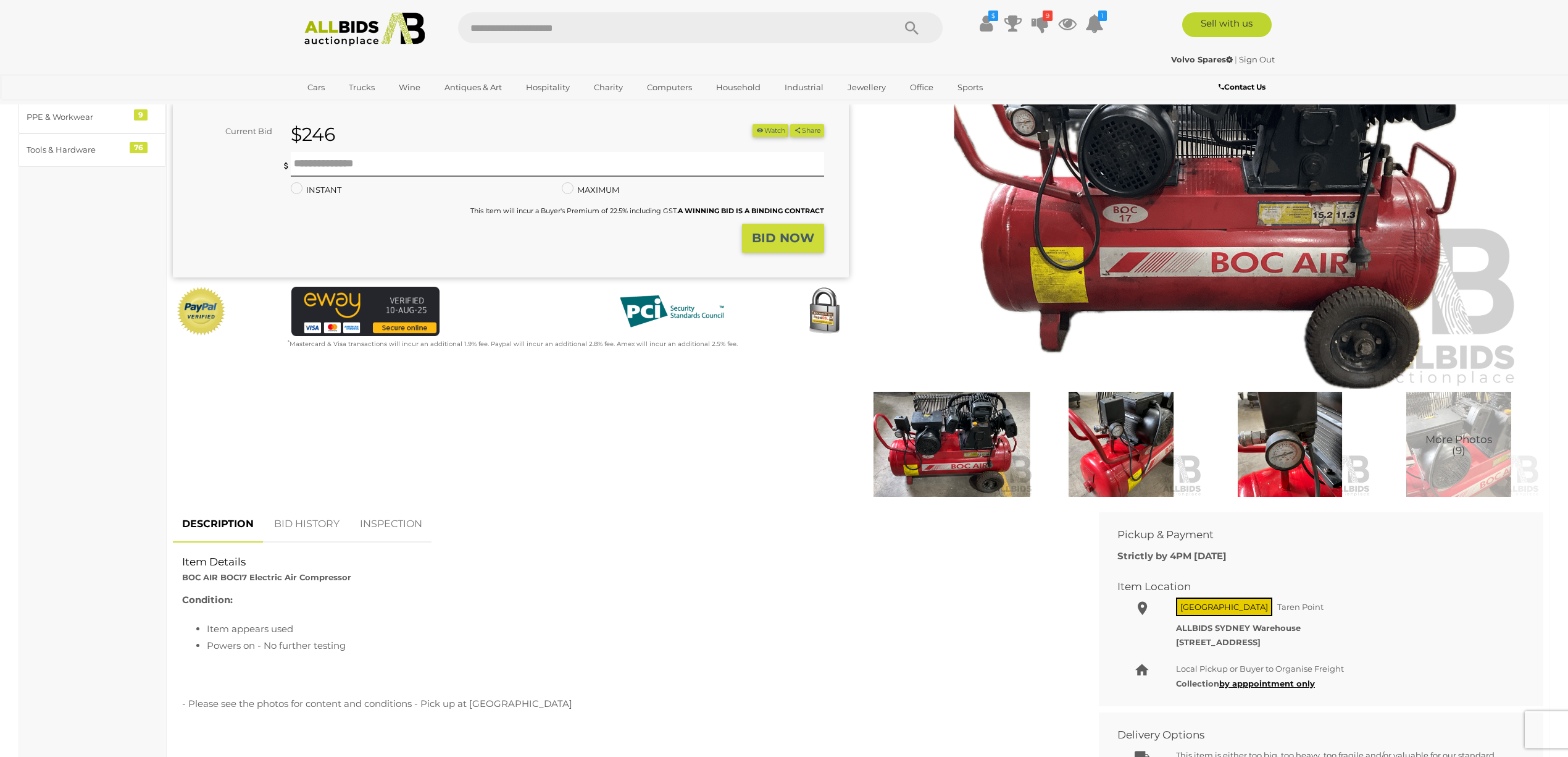
scroll to position [247, 0]
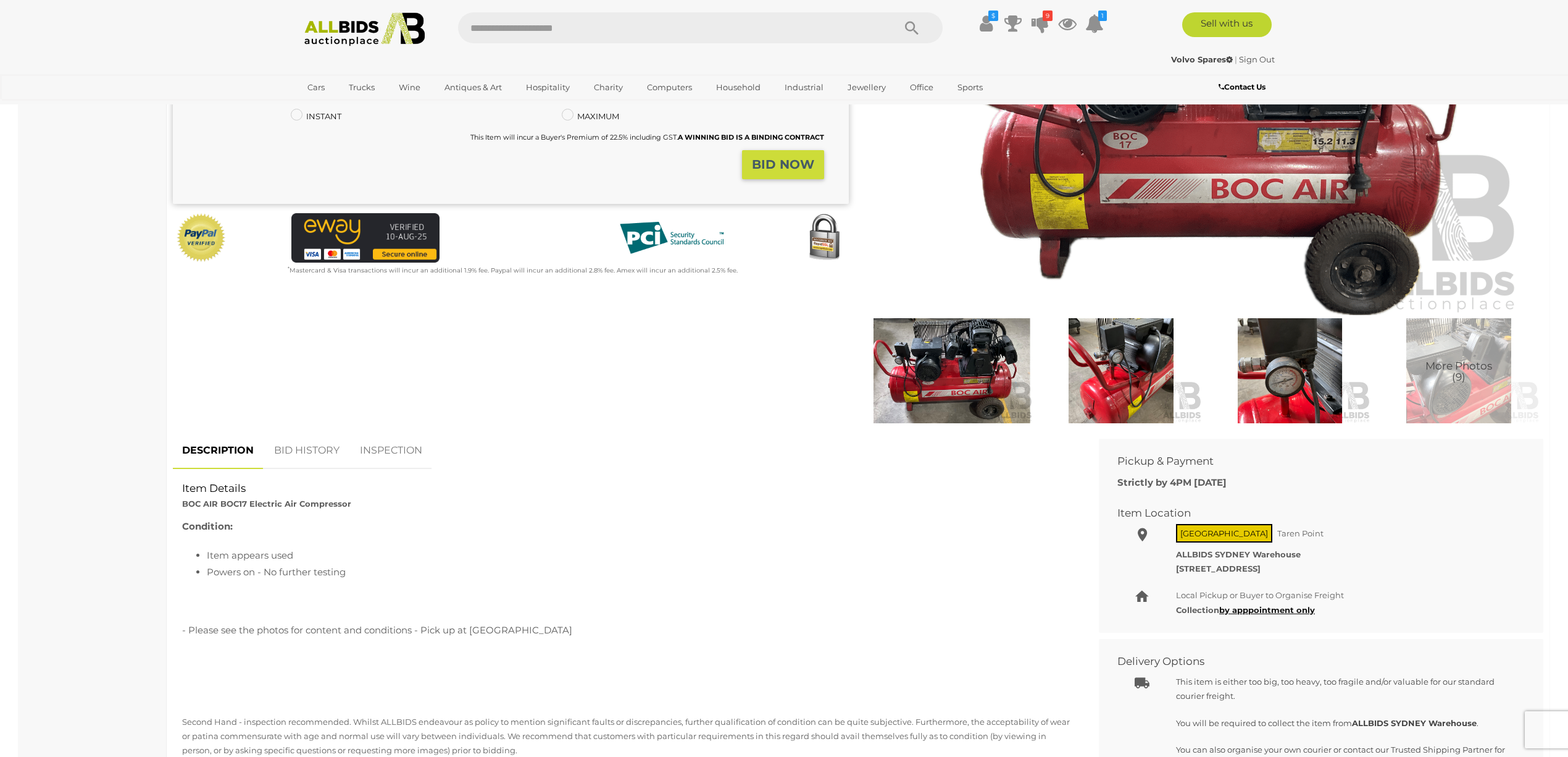
click at [321, 445] on link "BID HISTORY" at bounding box center [306, 450] width 84 height 36
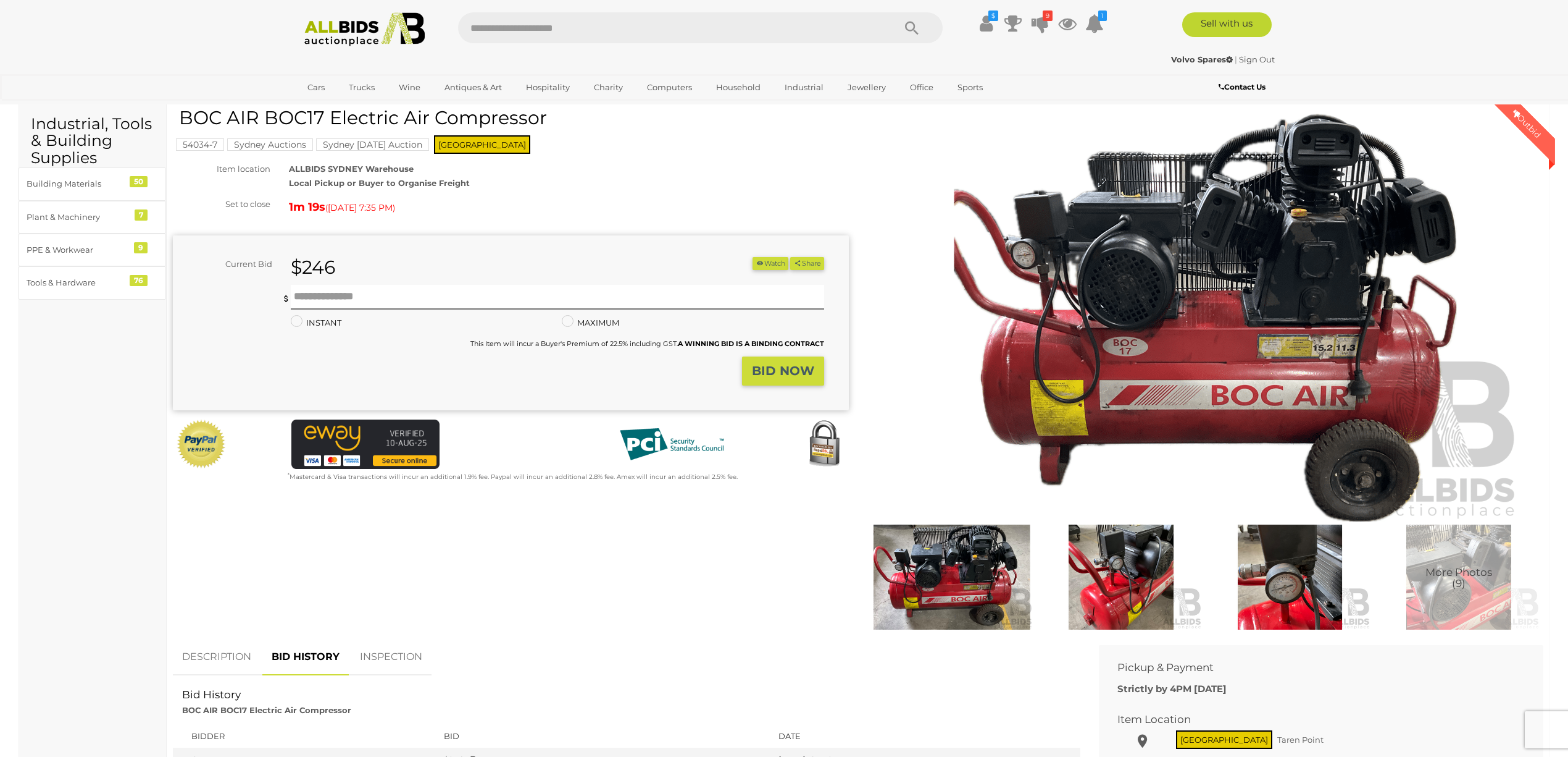
scroll to position [0, 0]
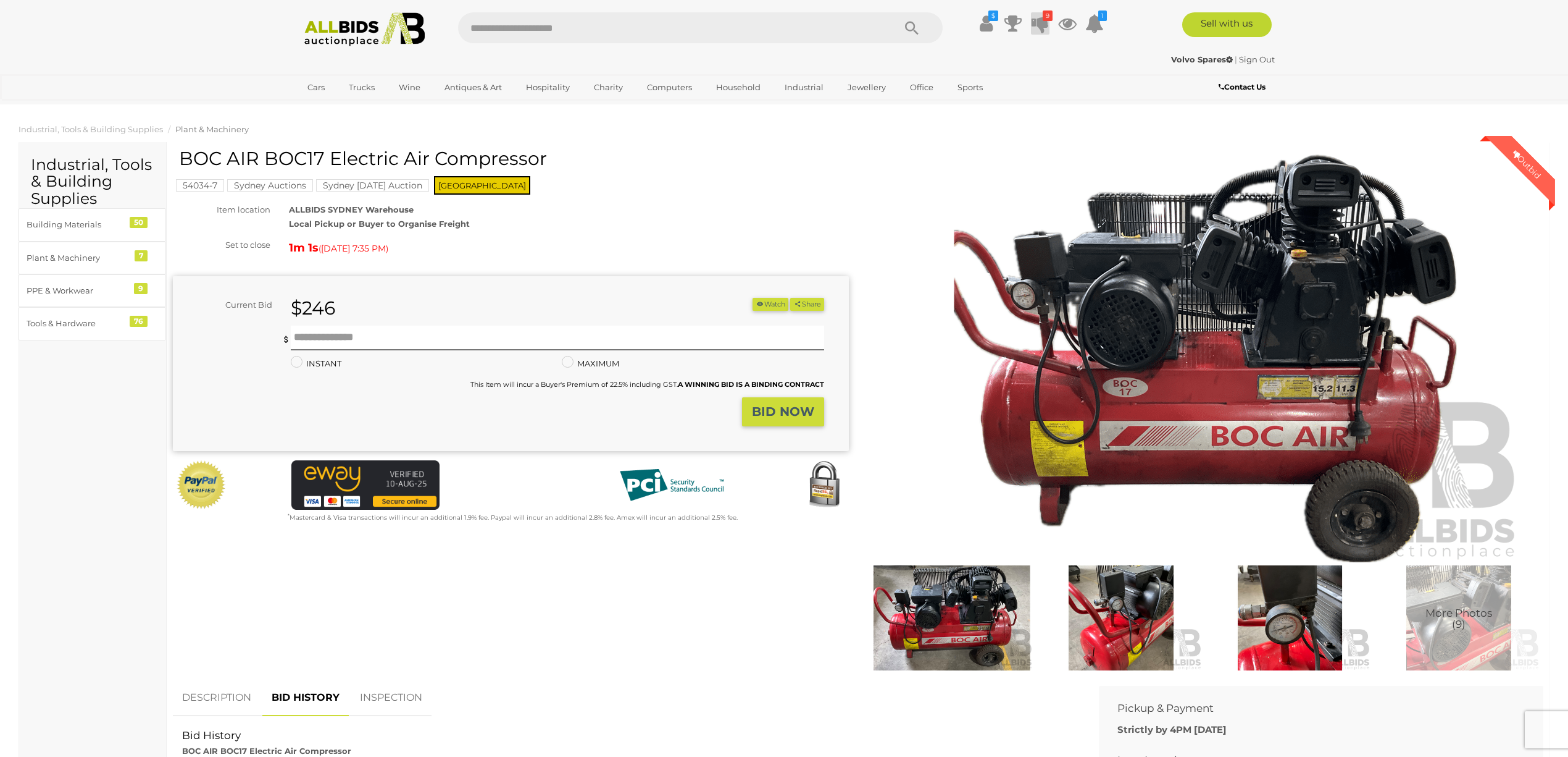
click at [1043, 23] on icon at bounding box center [1040, 23] width 17 height 23
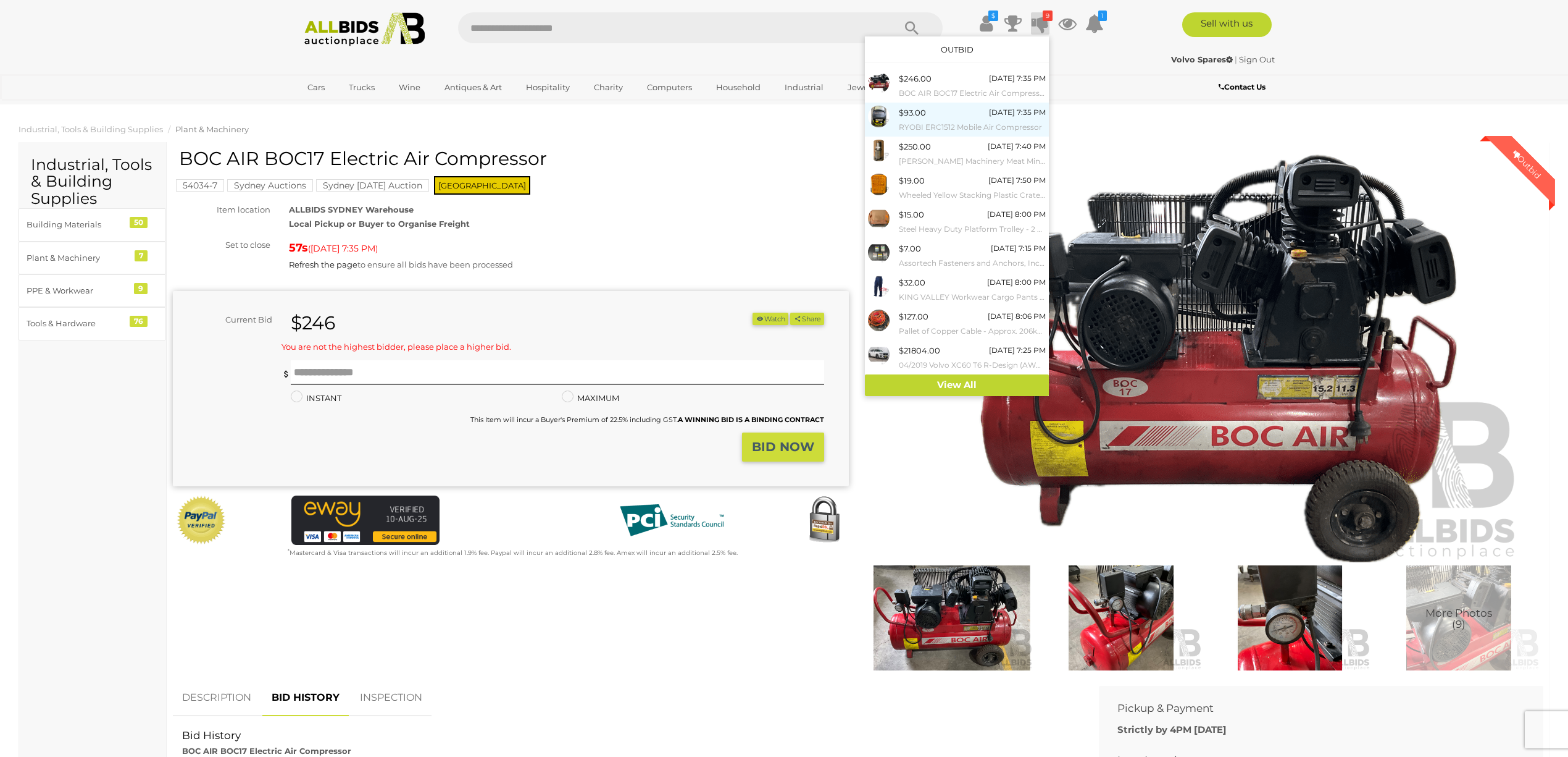
click at [901, 113] on div "$93.00" at bounding box center [912, 113] width 27 height 14
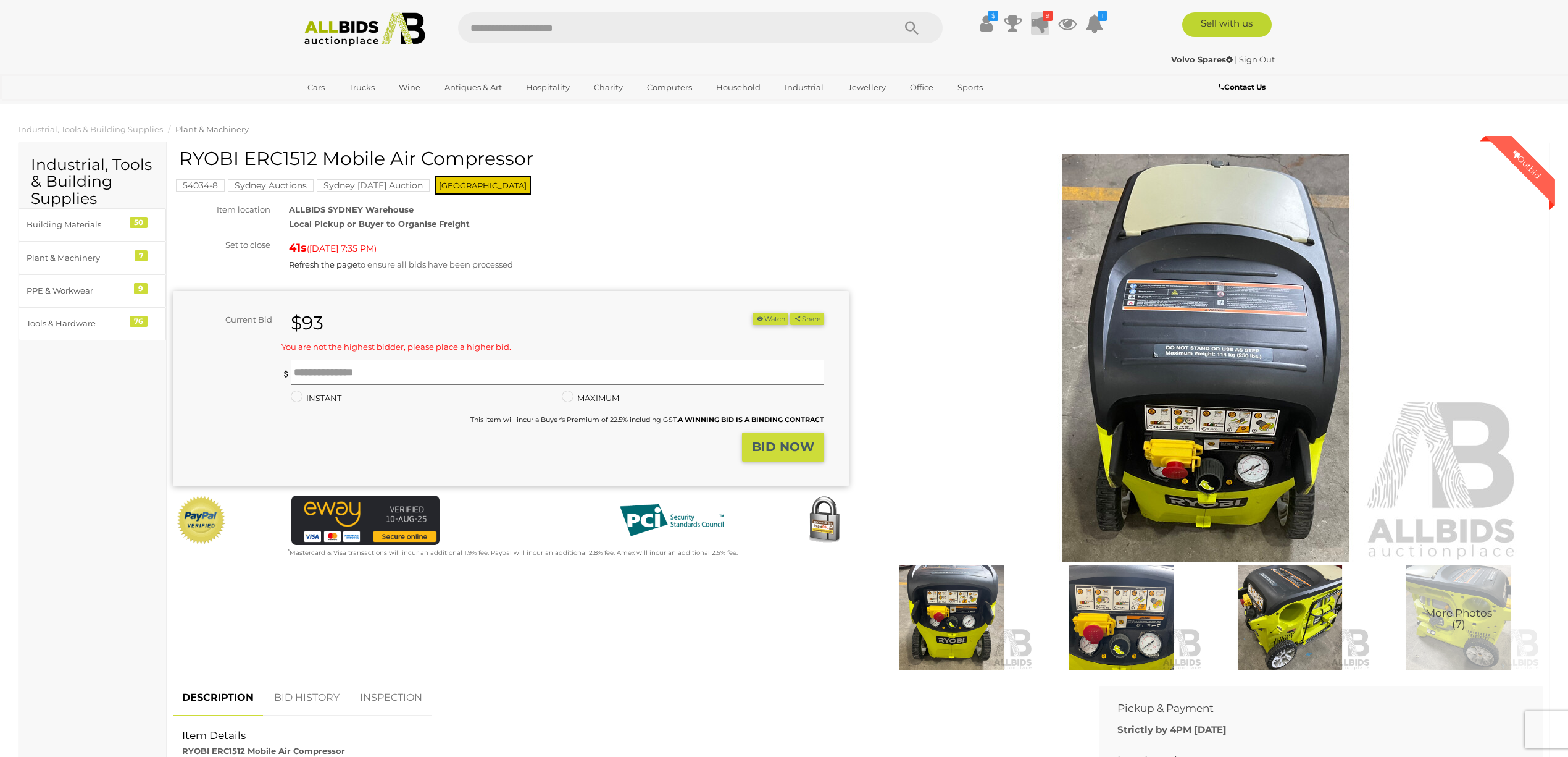
click at [1037, 23] on icon at bounding box center [1040, 23] width 17 height 23
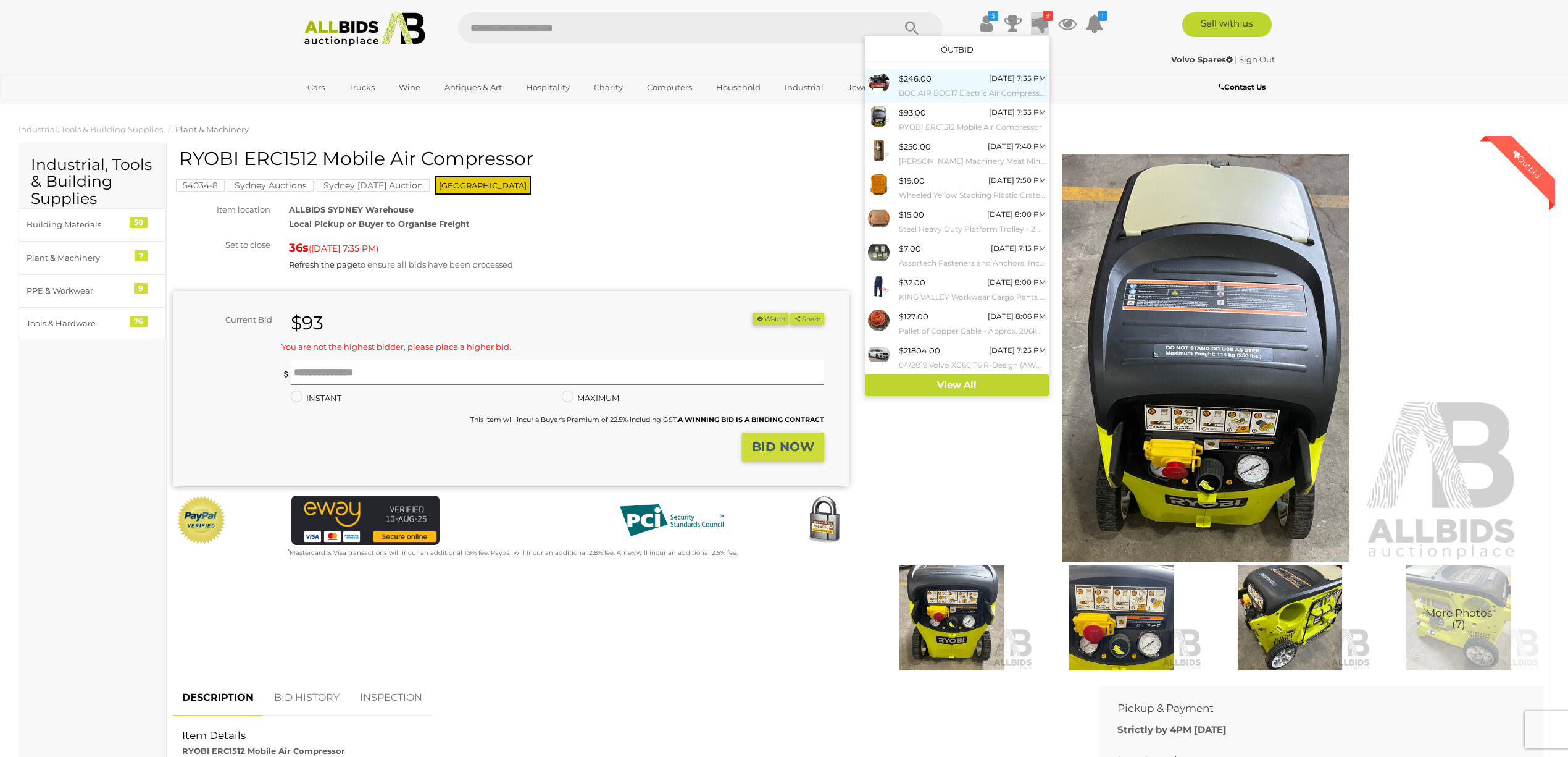
click at [884, 82] on img at bounding box center [879, 83] width 22 height 22
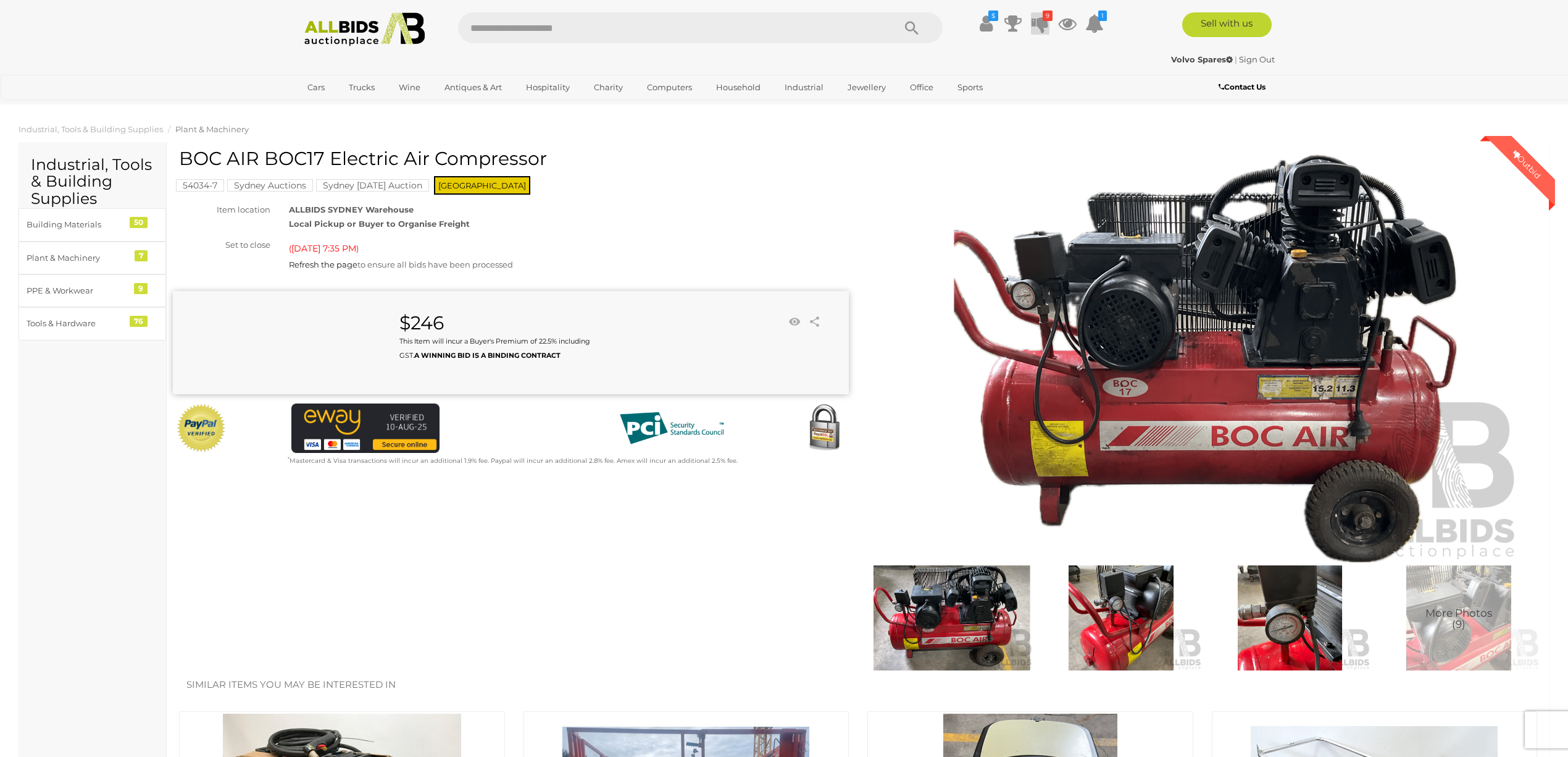
click at [1035, 20] on icon at bounding box center [1040, 23] width 17 height 23
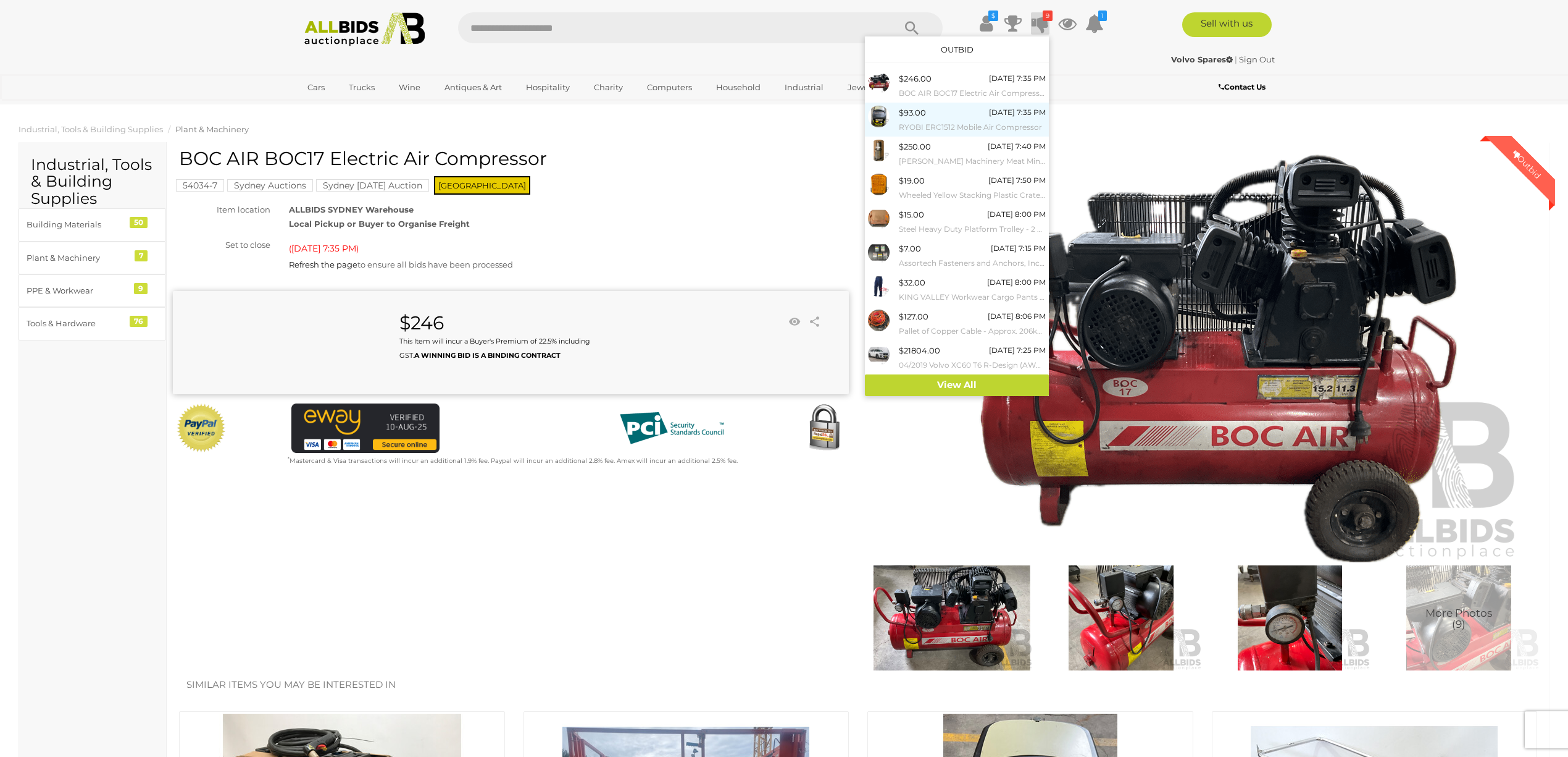
click at [915, 112] on div "$93.00" at bounding box center [912, 113] width 27 height 14
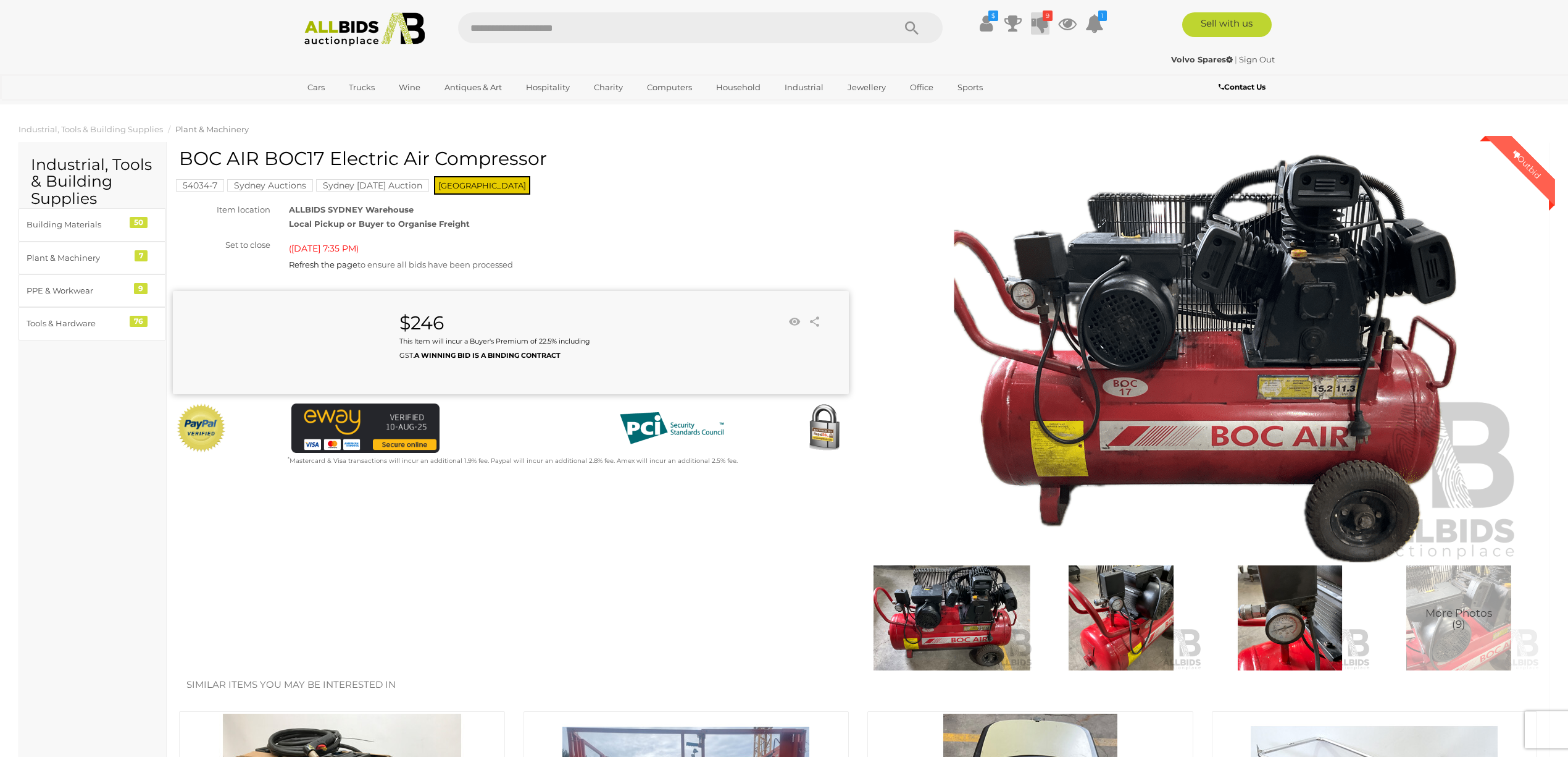
click at [1041, 23] on icon at bounding box center [1040, 23] width 17 height 23
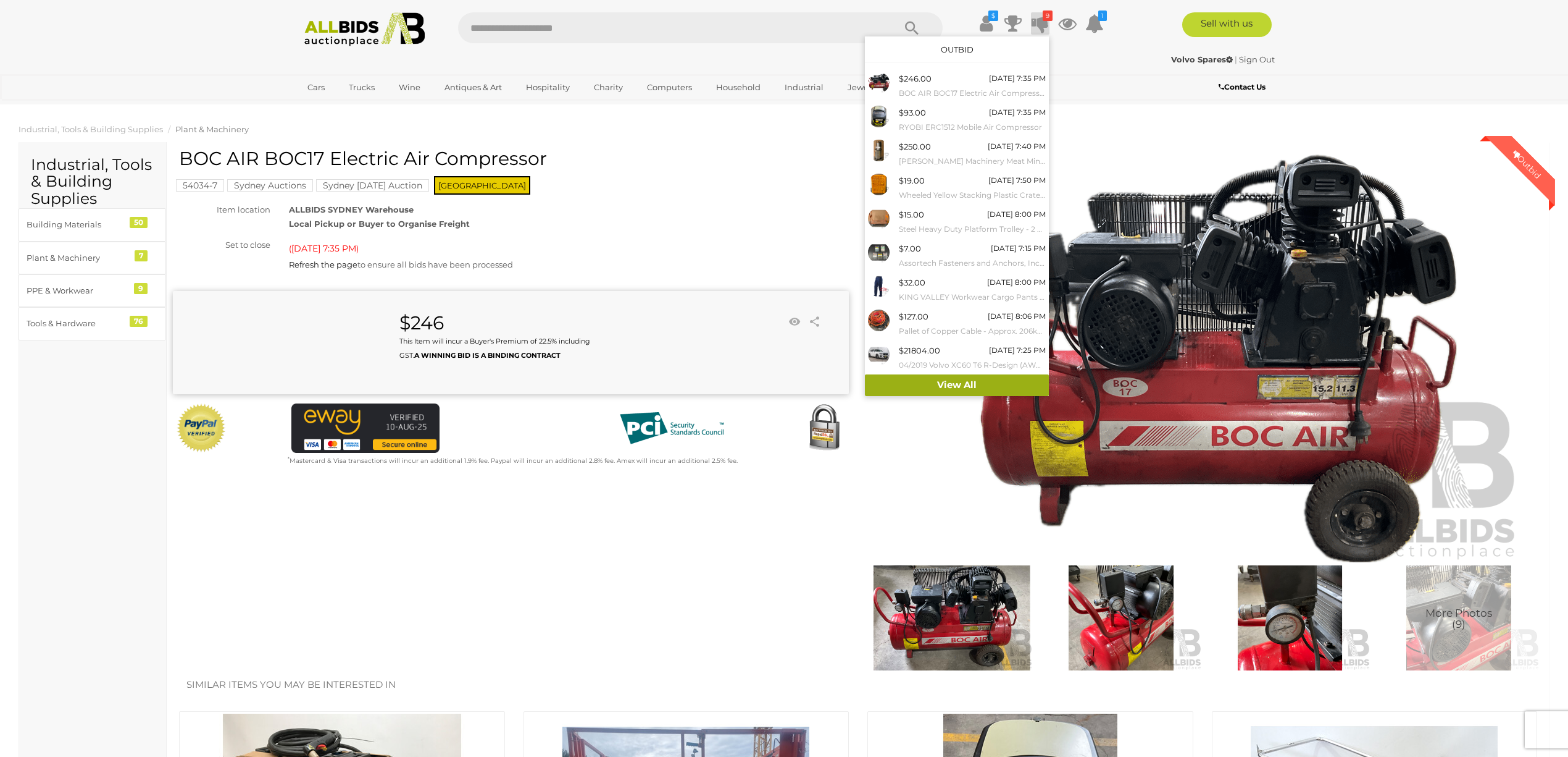
click at [936, 385] on link "View All" at bounding box center [956, 385] width 184 height 22
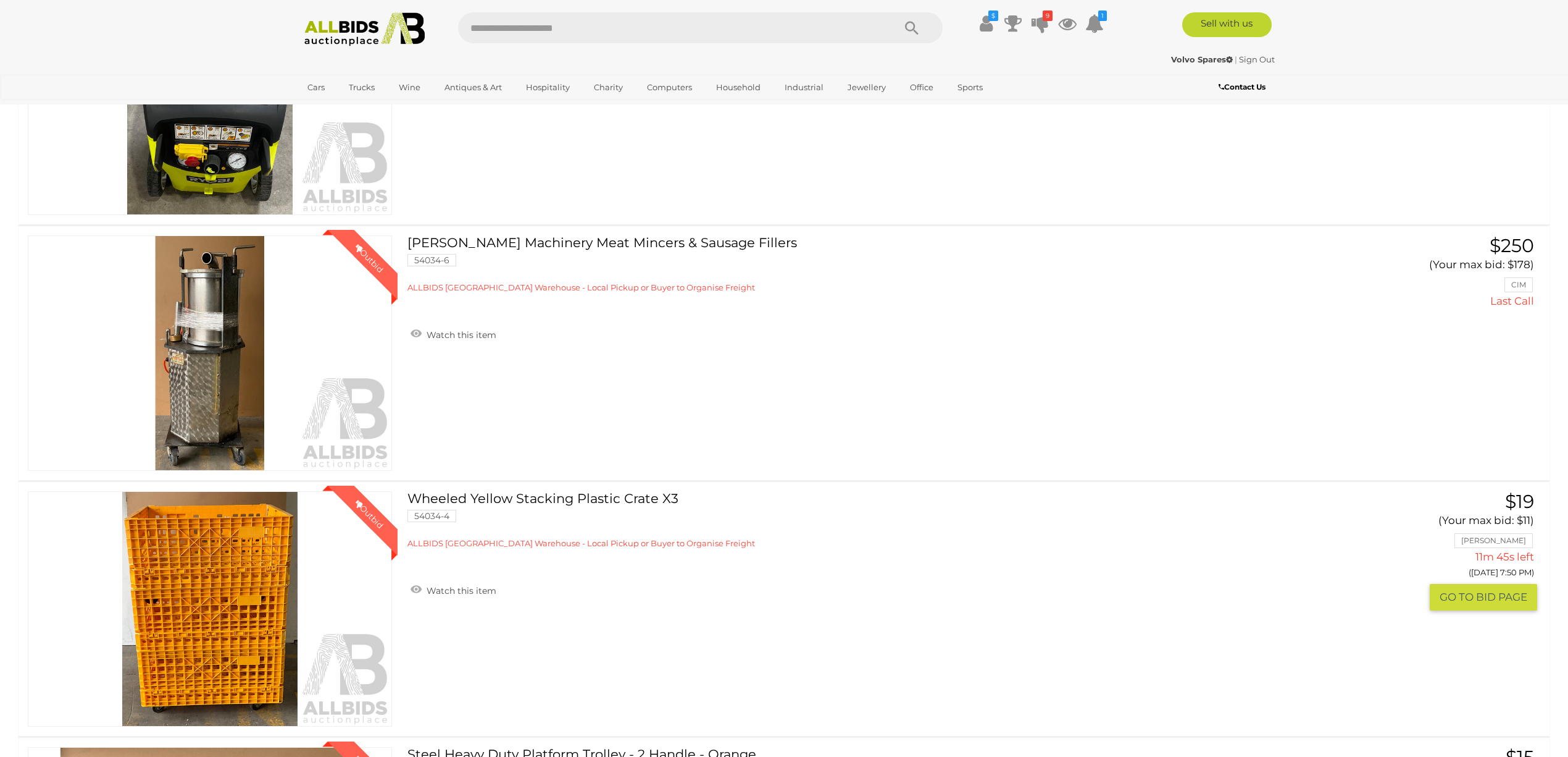
scroll to position [494, 0]
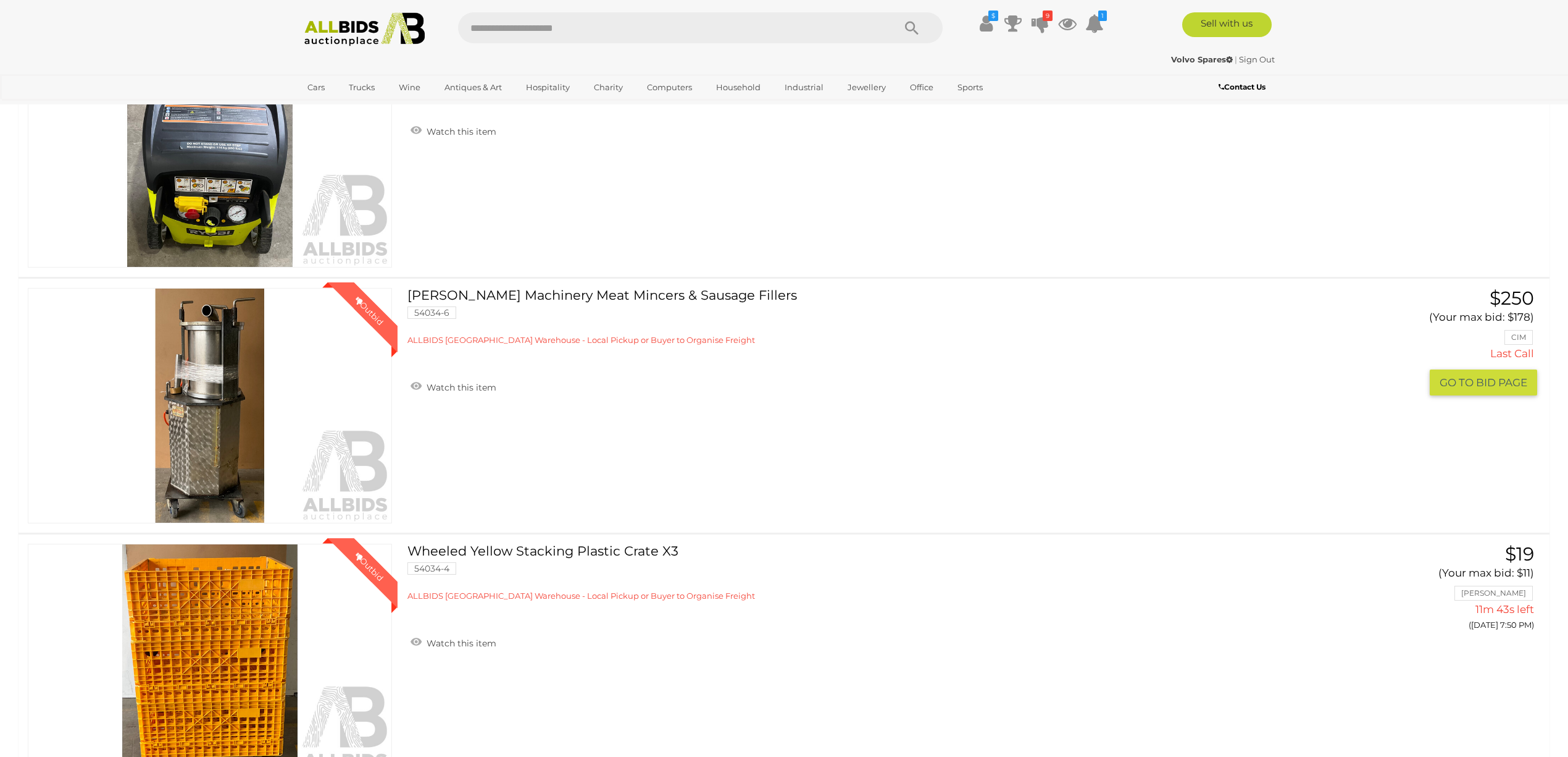
click at [211, 396] on img at bounding box center [210, 405] width 363 height 234
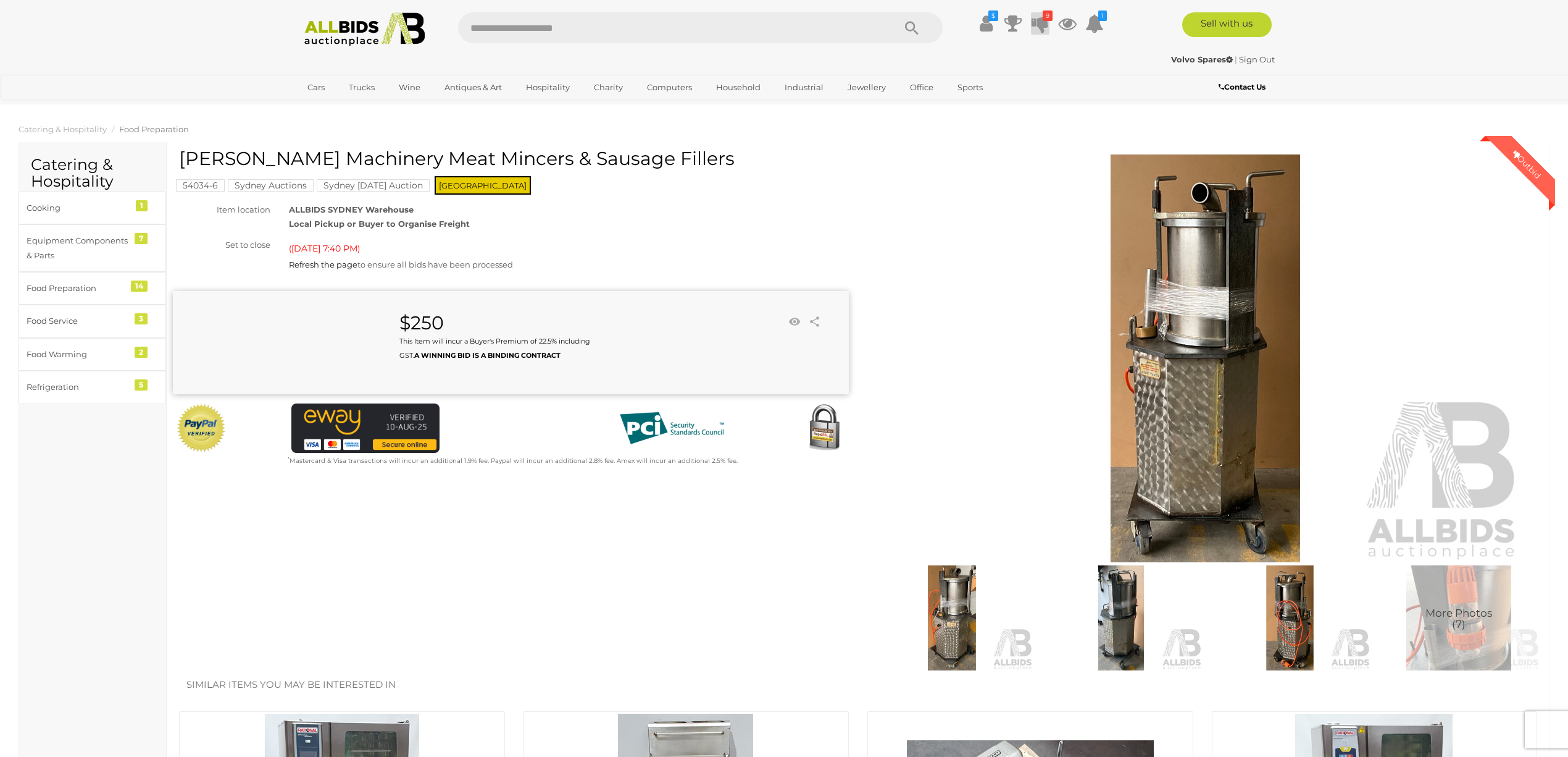
click at [1044, 19] on icon "9" at bounding box center [1047, 16] width 10 height 11
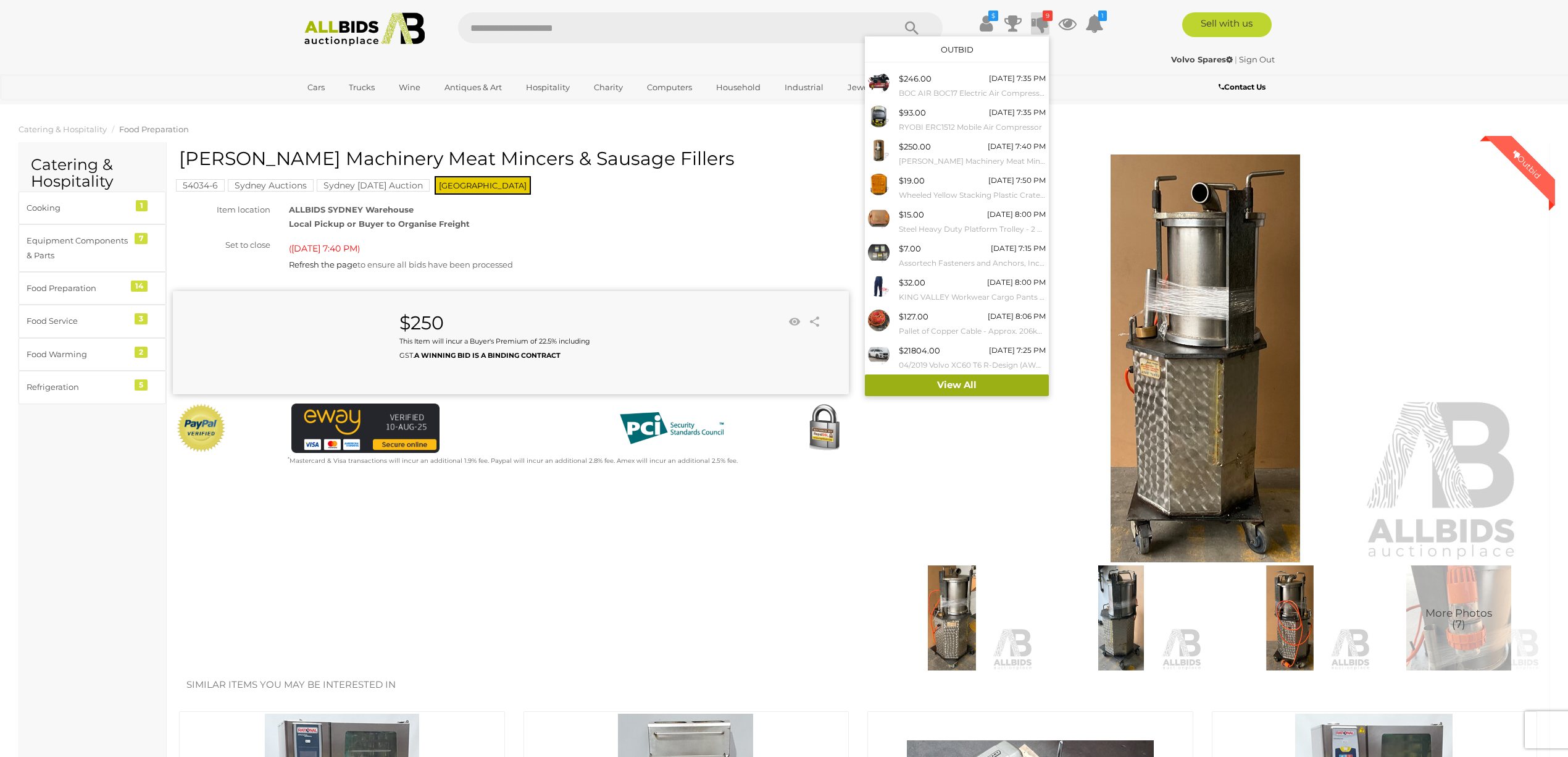
click at [952, 381] on link "View All" at bounding box center [956, 385] width 184 height 22
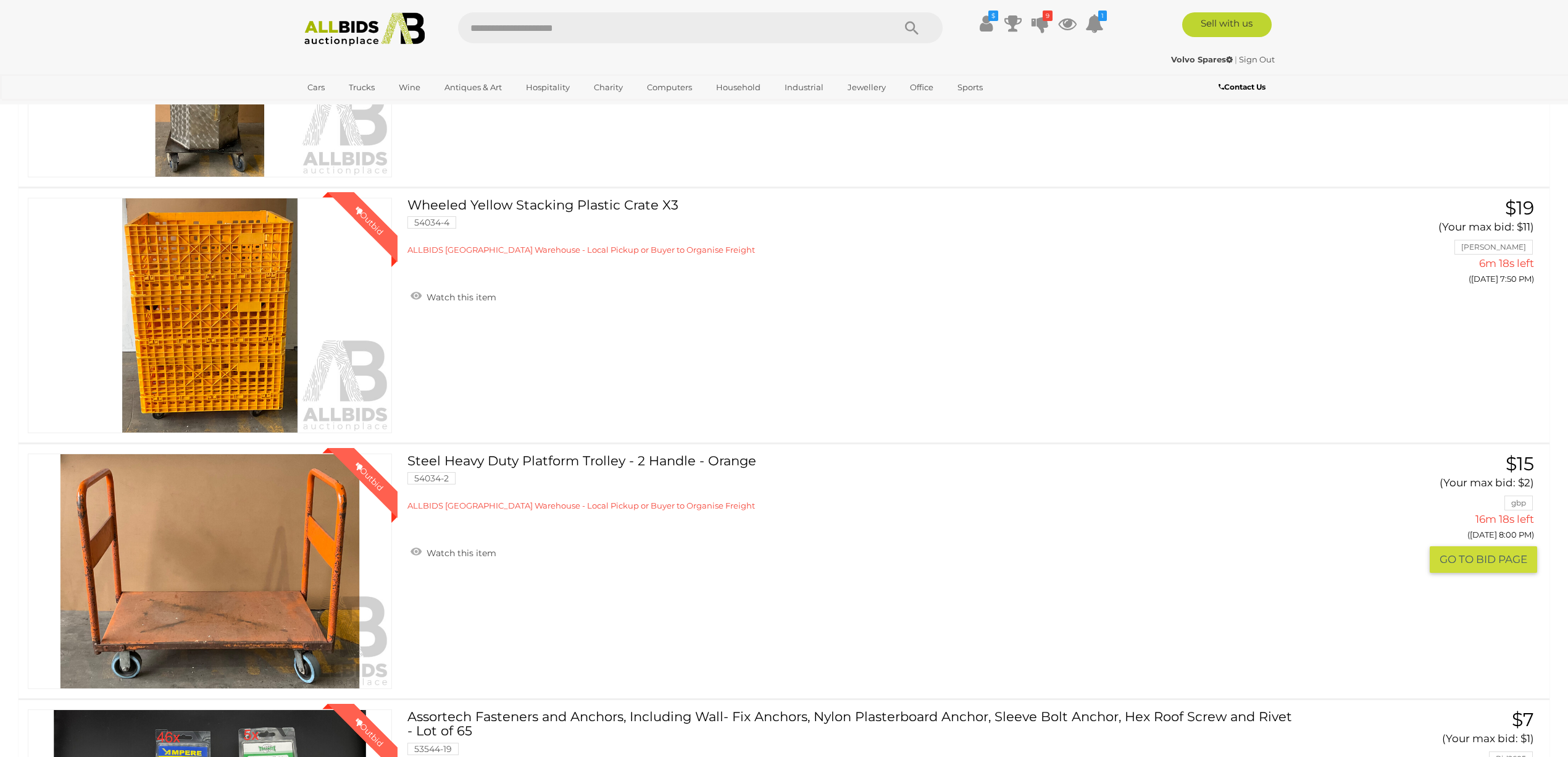
scroll to position [741, 0]
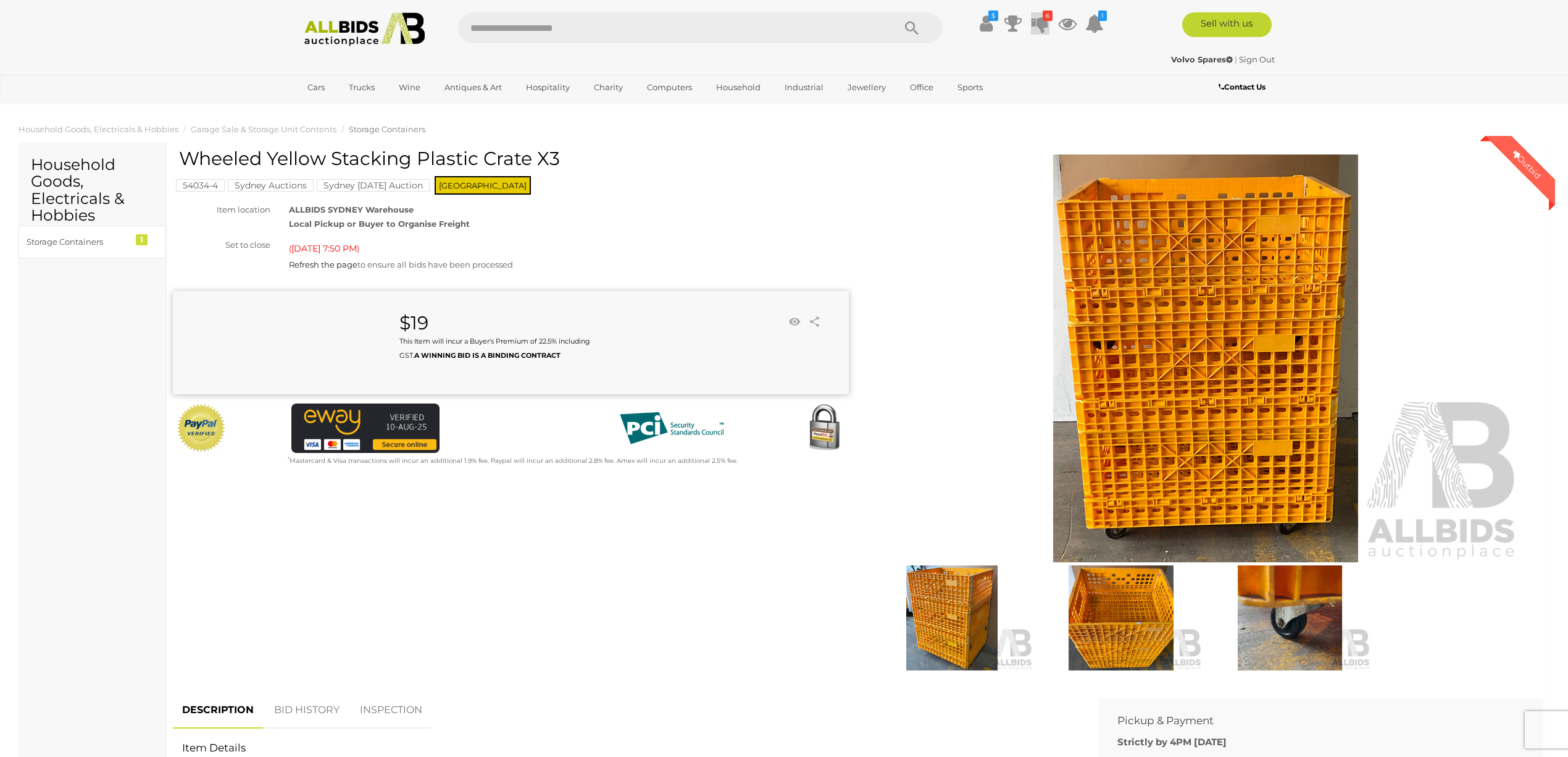
click at [1041, 18] on icon at bounding box center [1040, 23] width 17 height 23
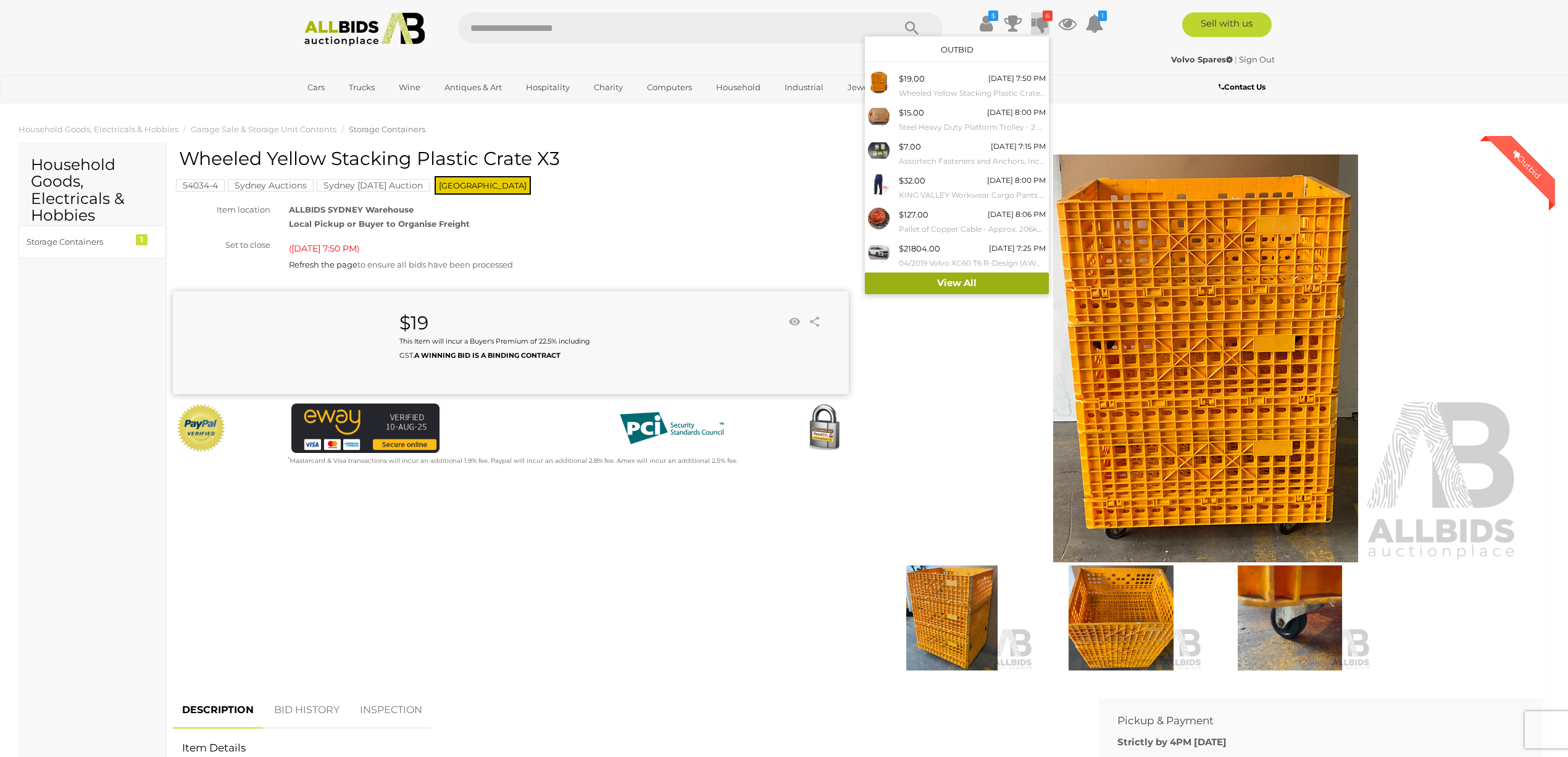
click at [946, 281] on link "View All" at bounding box center [956, 284] width 184 height 22
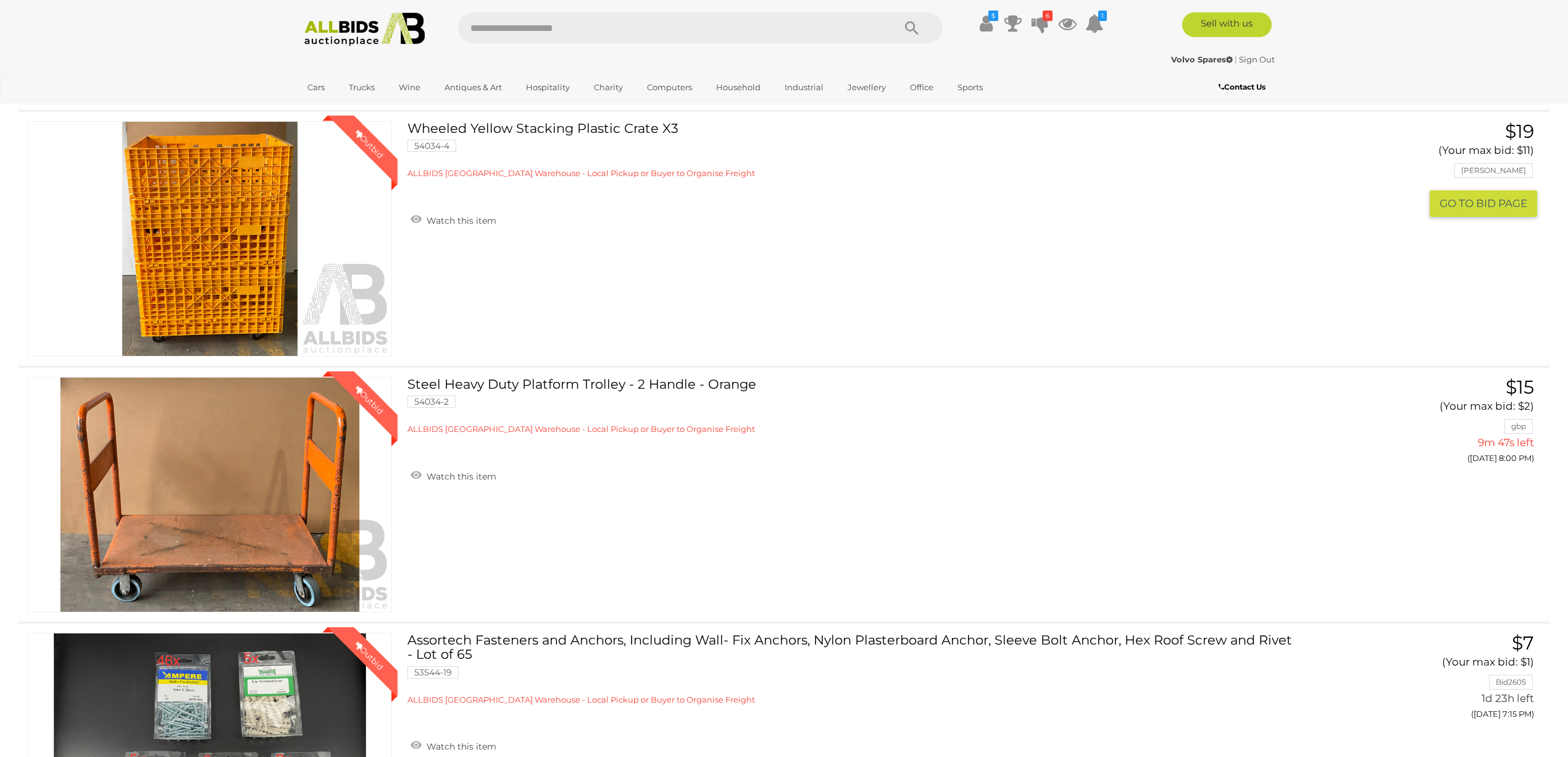
scroll to position [165, 0]
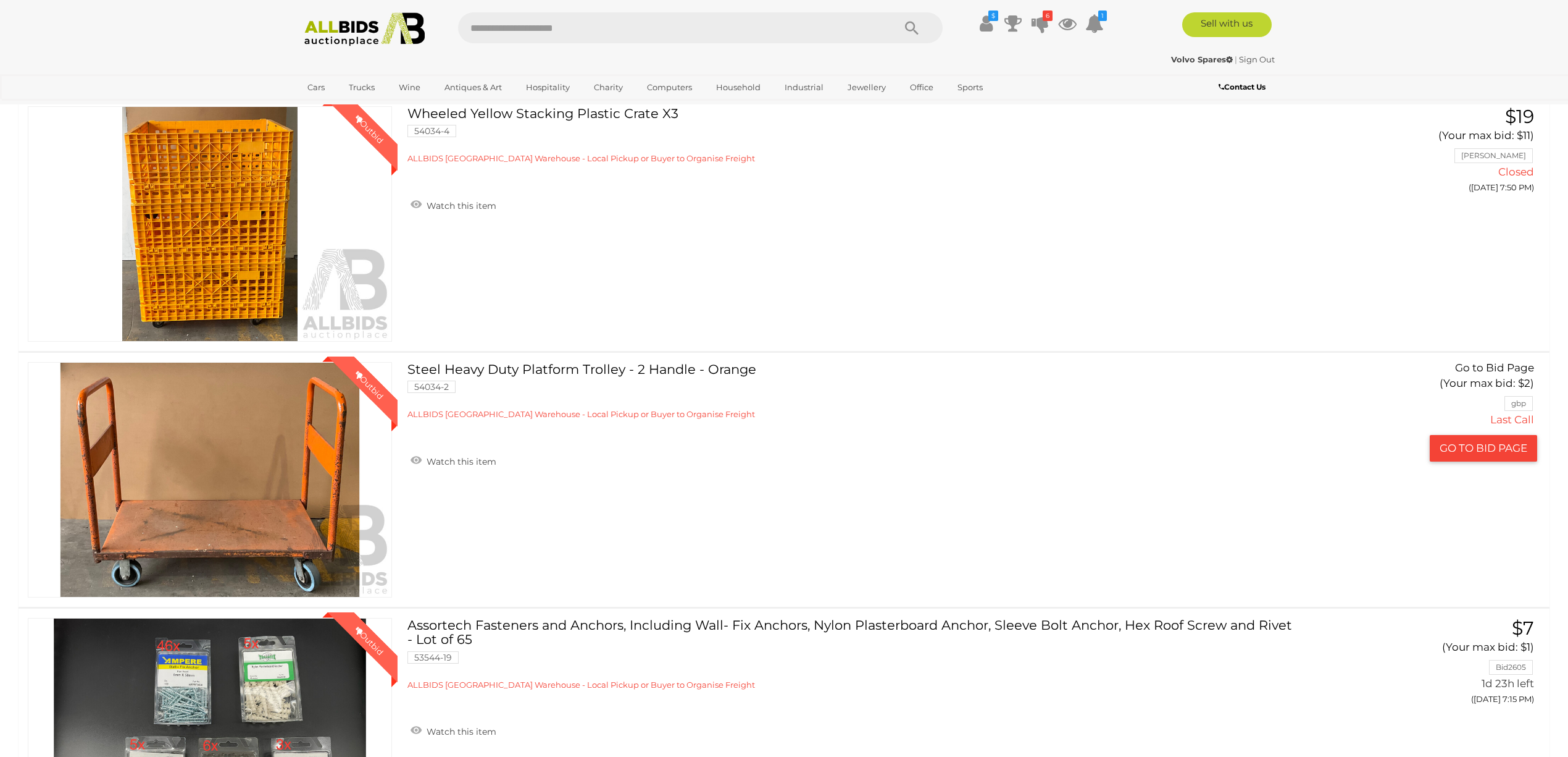
click at [242, 442] on link "Winning Outbid" at bounding box center [210, 479] width 364 height 235
